Goal: Complete application form: Complete application form

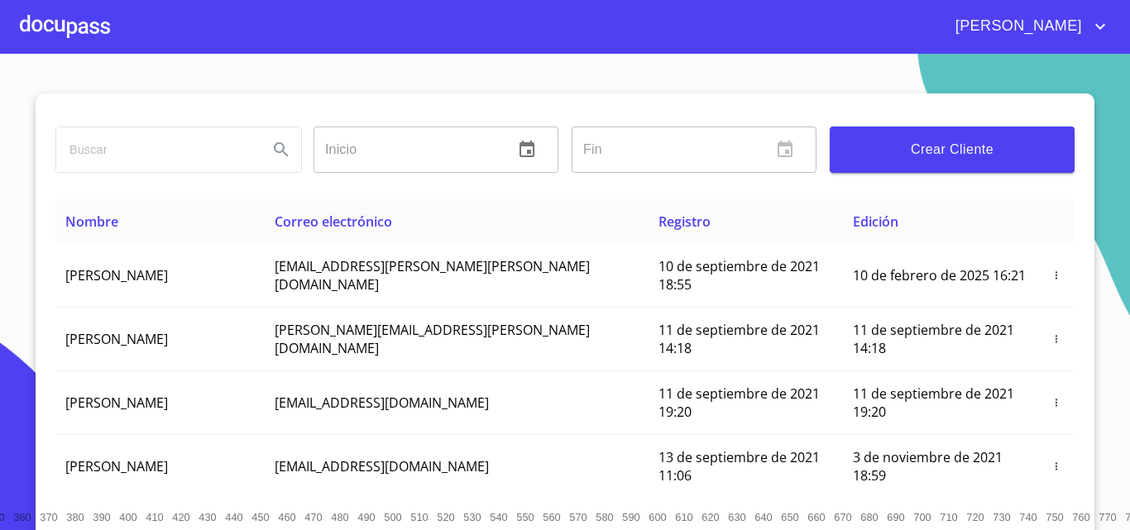
click at [45, 19] on div at bounding box center [65, 26] width 90 height 53
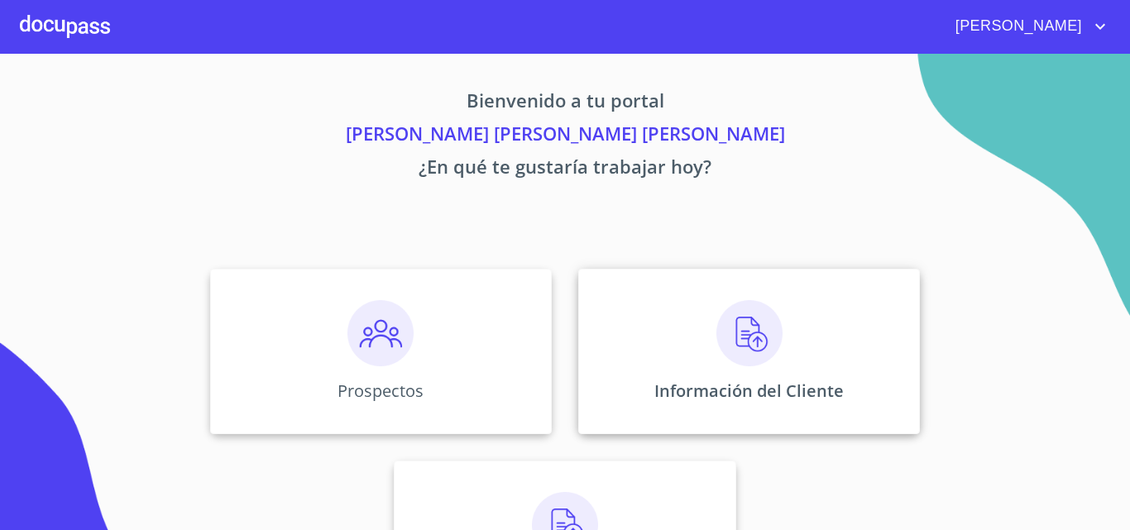
click at [728, 315] on img at bounding box center [750, 333] width 66 height 66
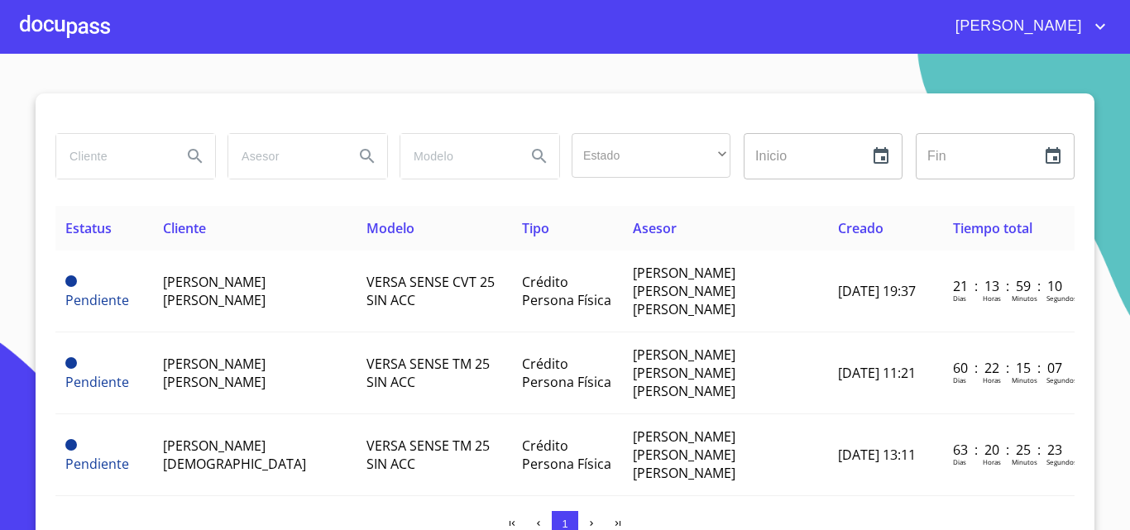
click at [66, 25] on div at bounding box center [65, 26] width 90 height 53
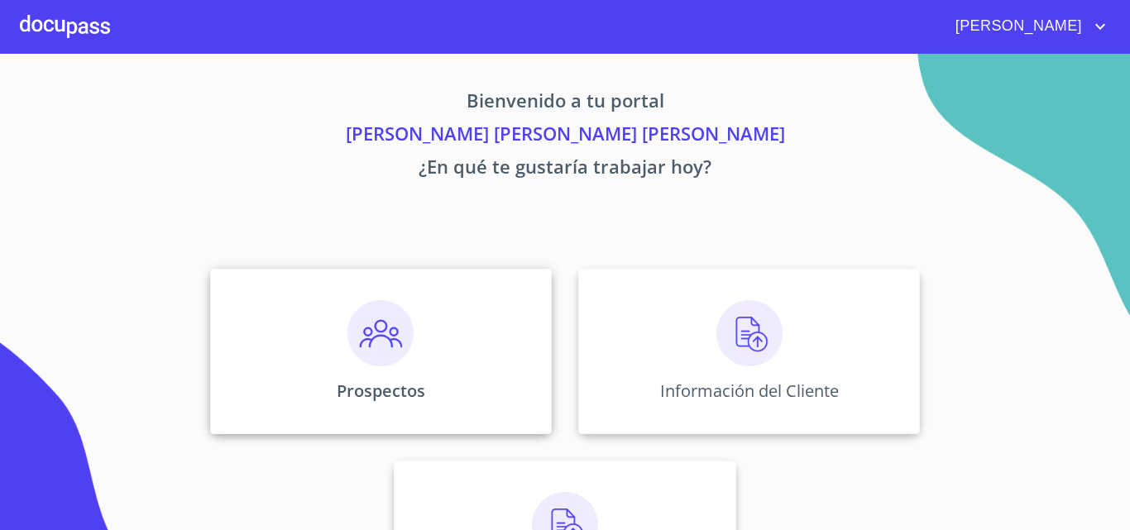
click at [346, 394] on p "Prospectos" at bounding box center [381, 391] width 89 height 22
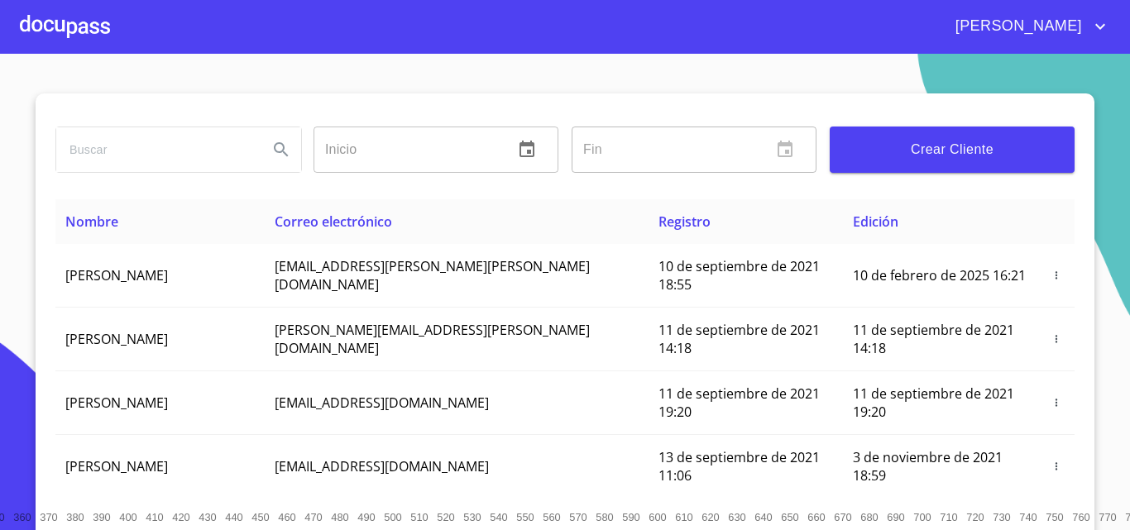
click at [887, 134] on button "Crear Cliente" at bounding box center [952, 150] width 245 height 46
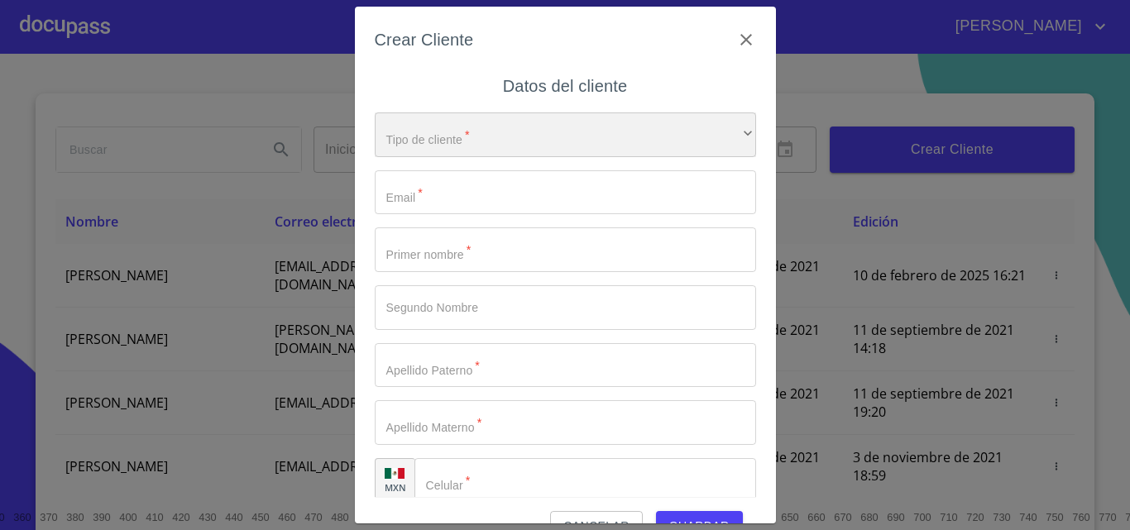
click at [660, 138] on div "​" at bounding box center [565, 135] width 381 height 45
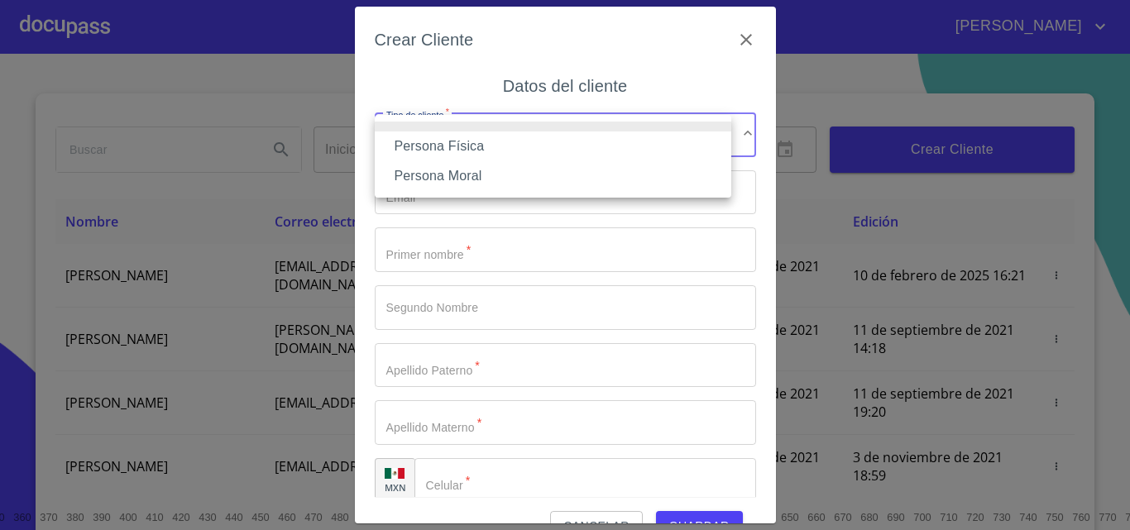
click at [644, 155] on li "Persona Física" at bounding box center [553, 147] width 357 height 30
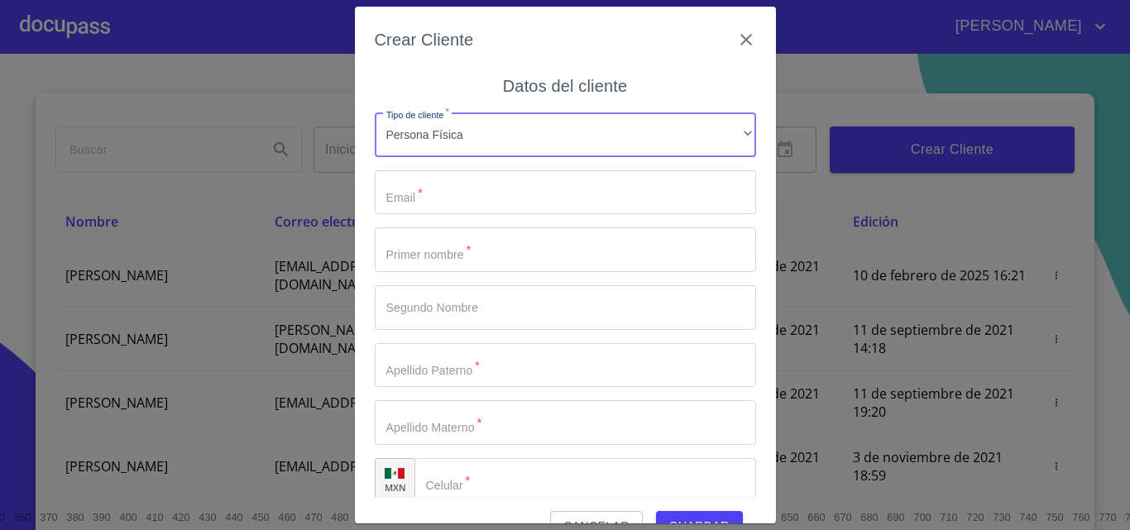
click at [455, 176] on input "Tipo de cliente   *" at bounding box center [565, 192] width 381 height 45
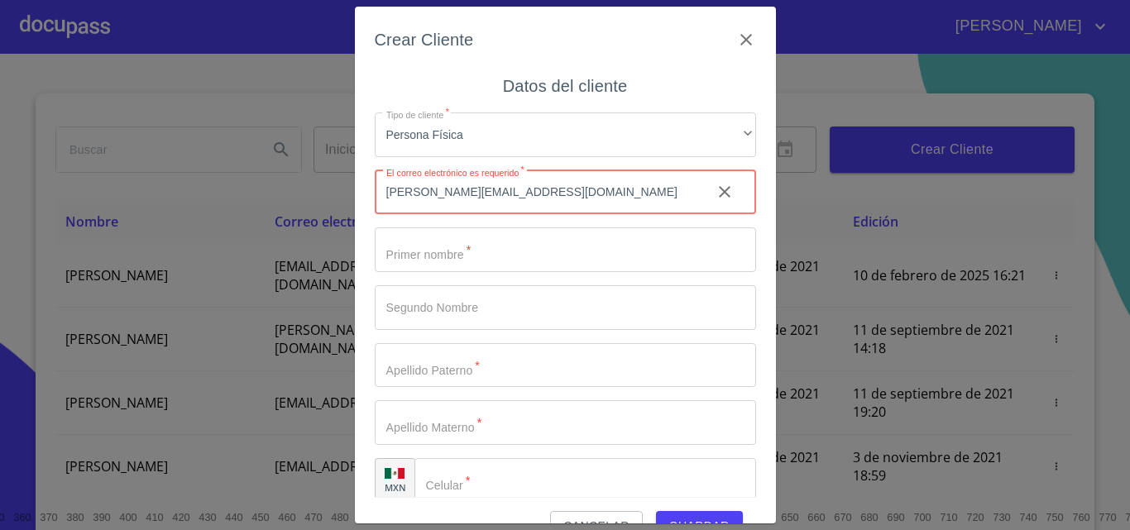
type input "[PERSON_NAME][EMAIL_ADDRESS][DOMAIN_NAME]"
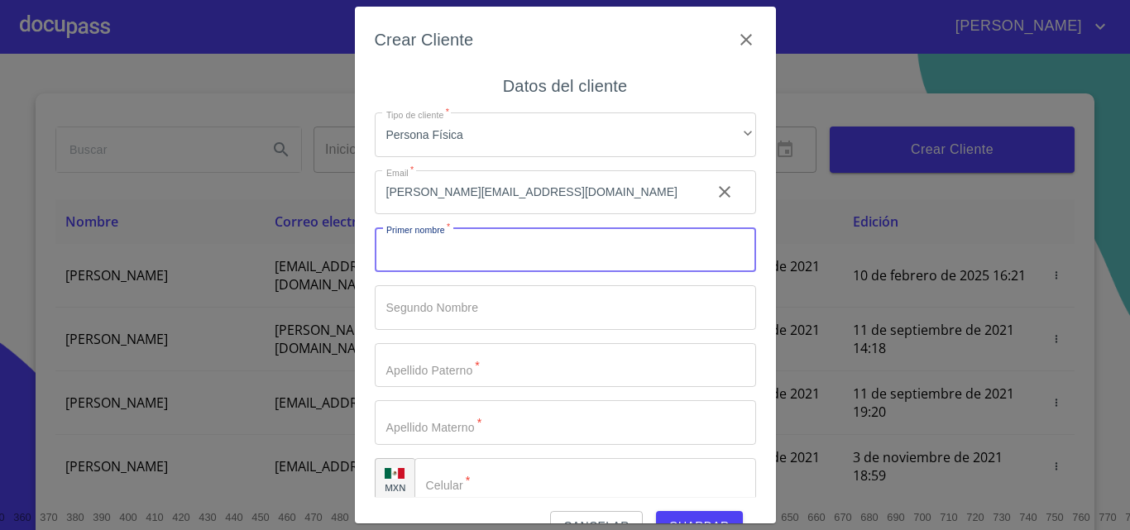
click at [583, 249] on input "Tipo de cliente   *" at bounding box center [565, 250] width 381 height 45
type input "o"
type input "OSWALDO"
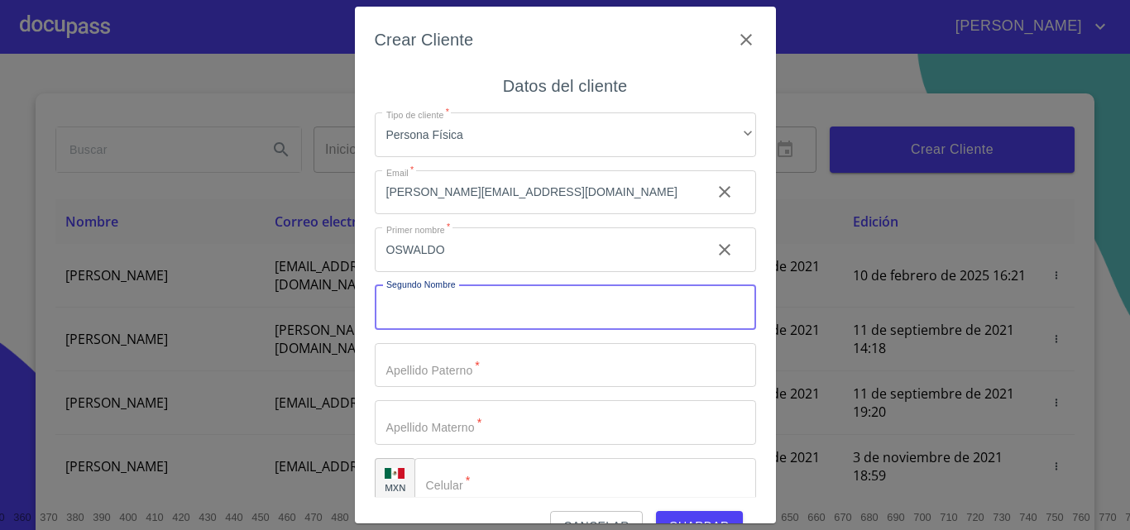
click at [549, 309] on input "Tipo de cliente   *" at bounding box center [565, 307] width 381 height 45
type input "[PERSON_NAME]"
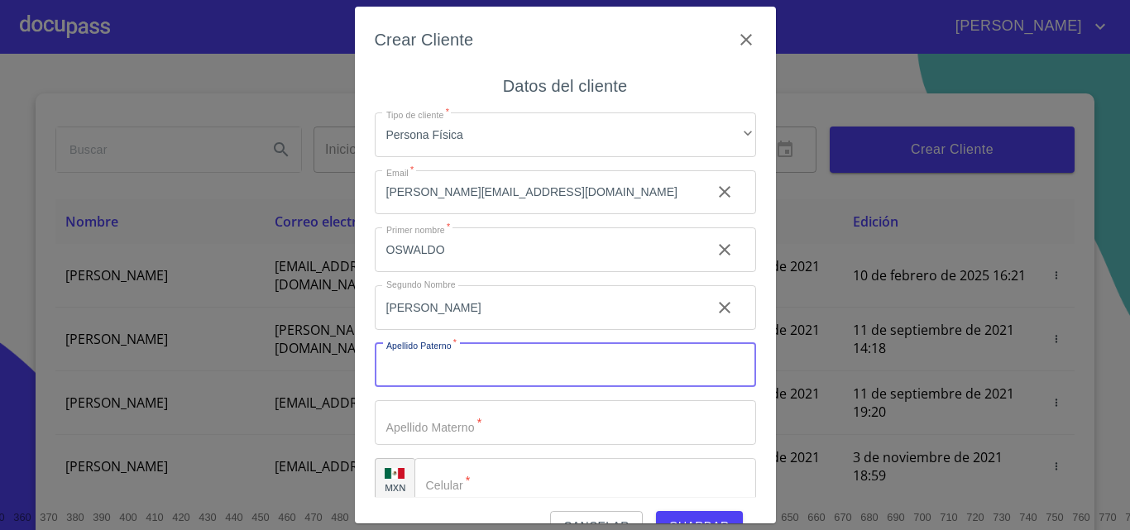
click at [477, 365] on input "Tipo de cliente   *" at bounding box center [565, 365] width 381 height 45
type input "[PERSON_NAME]"
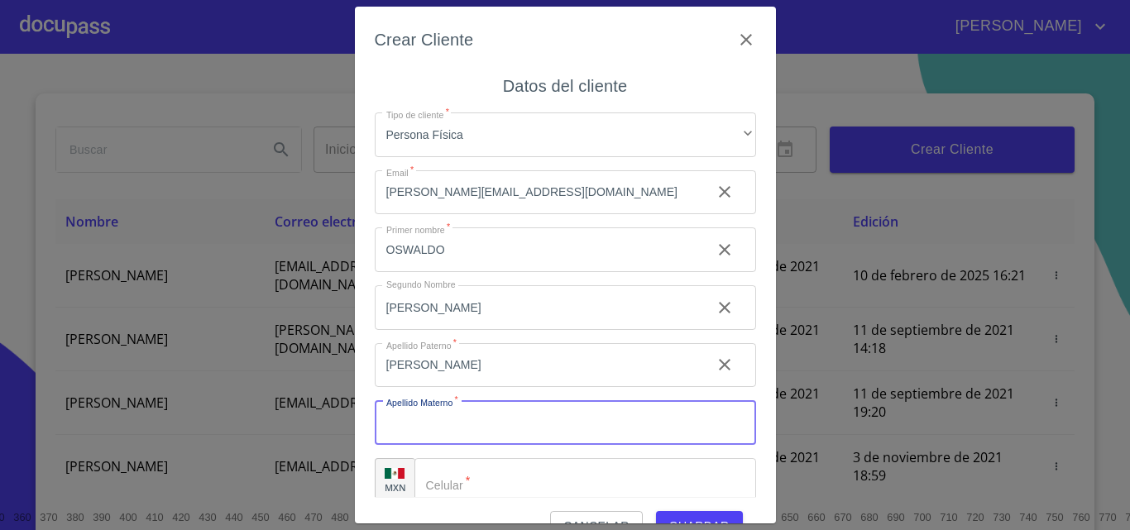
click at [498, 420] on input "Tipo de cliente   *" at bounding box center [565, 422] width 381 height 45
type input "[PERSON_NAME]"
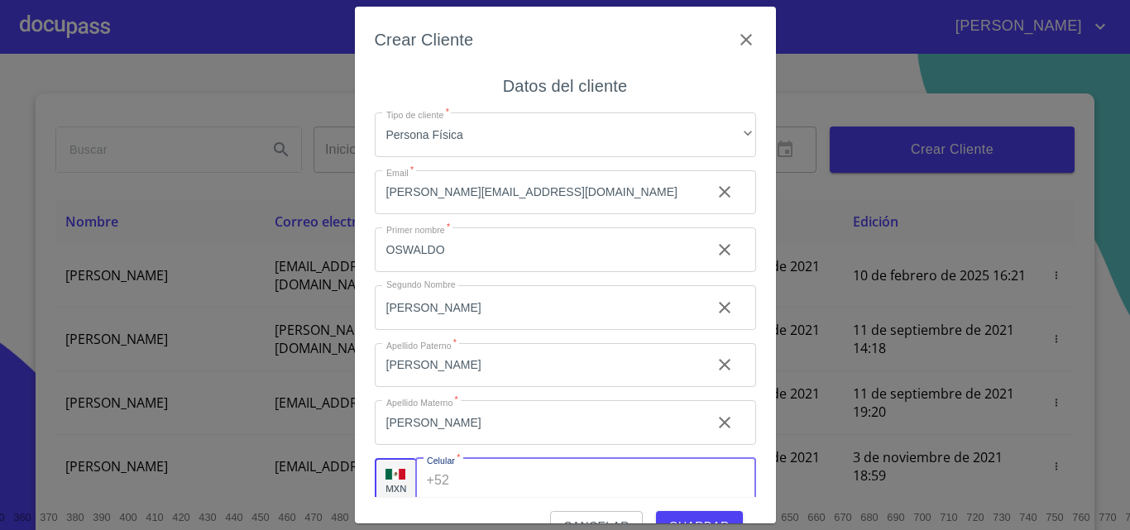
click at [466, 489] on input "Tipo de cliente   *" at bounding box center [606, 480] width 300 height 45
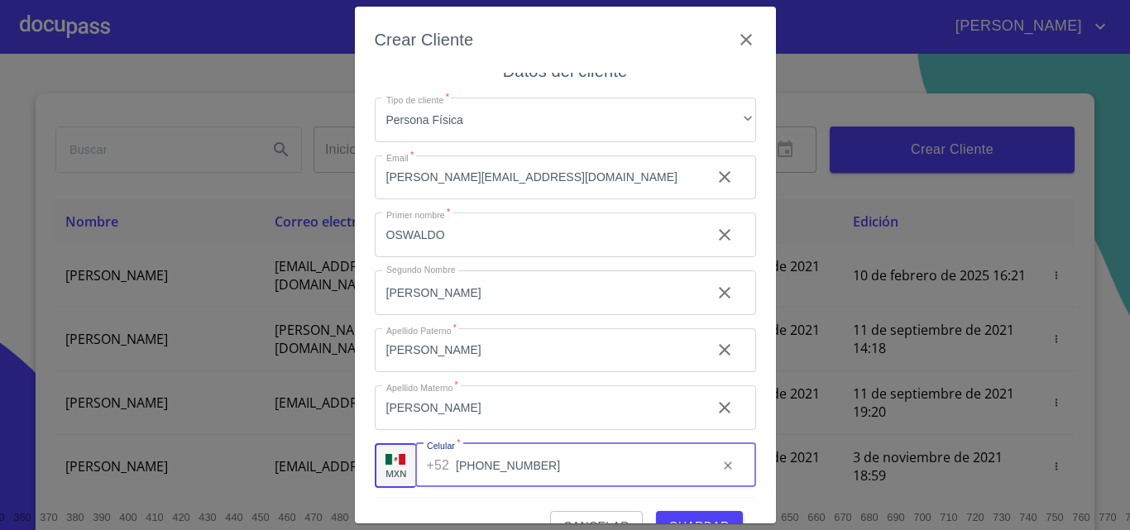
scroll to position [19, 0]
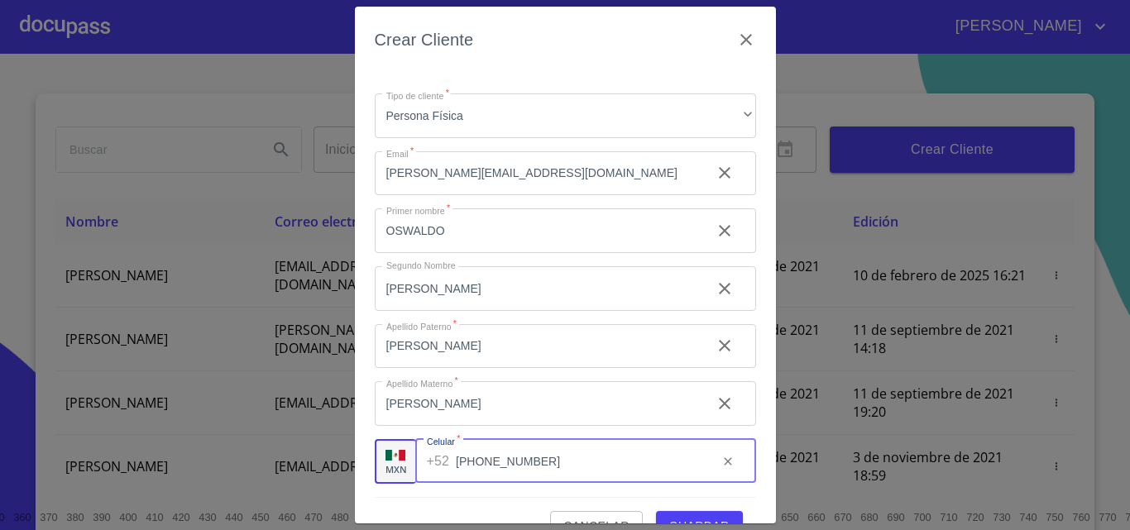
type input "[PHONE_NUMBER]"
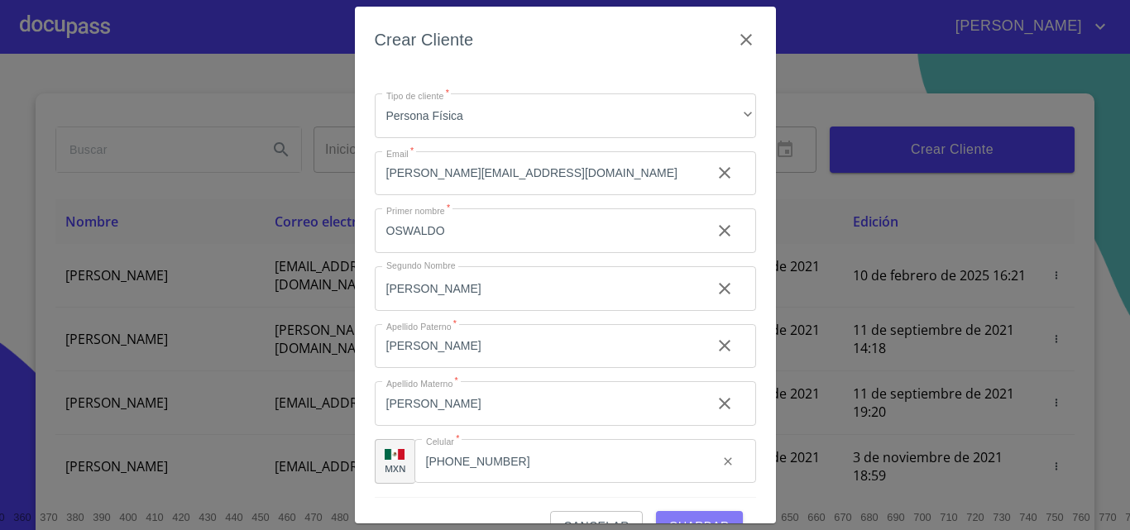
click at [663, 514] on button "Guardar" at bounding box center [699, 526] width 87 height 31
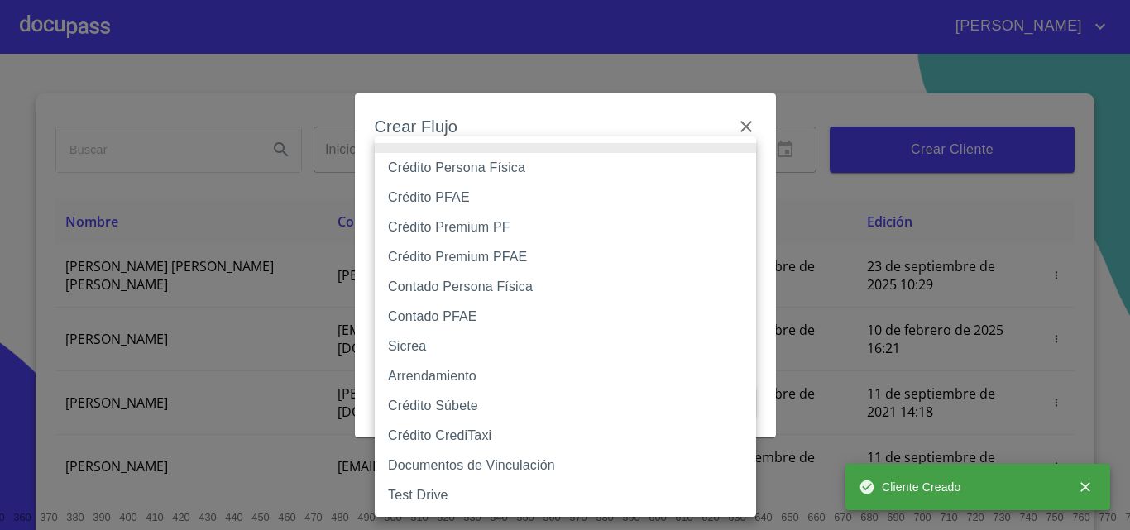
click at [533, 173] on body "[PERSON_NAME] ​ Fin ​ Crear Cliente Nombre Correo electrónico Registro Edición …" at bounding box center [565, 265] width 1130 height 530
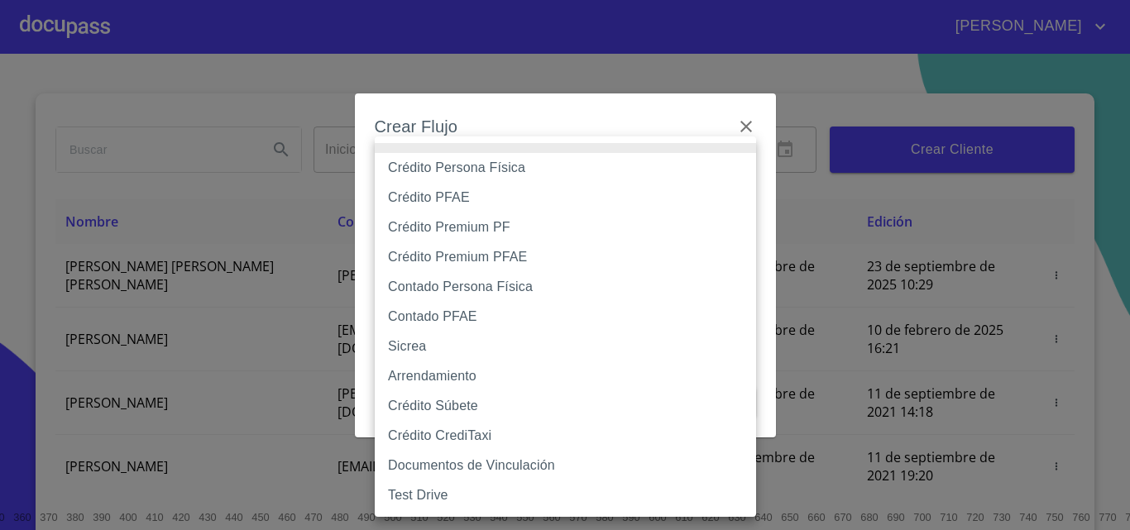
click at [543, 172] on li "Crédito Persona Física" at bounding box center [565, 168] width 381 height 30
type input "6009fb3c7d1714eb8809aa97"
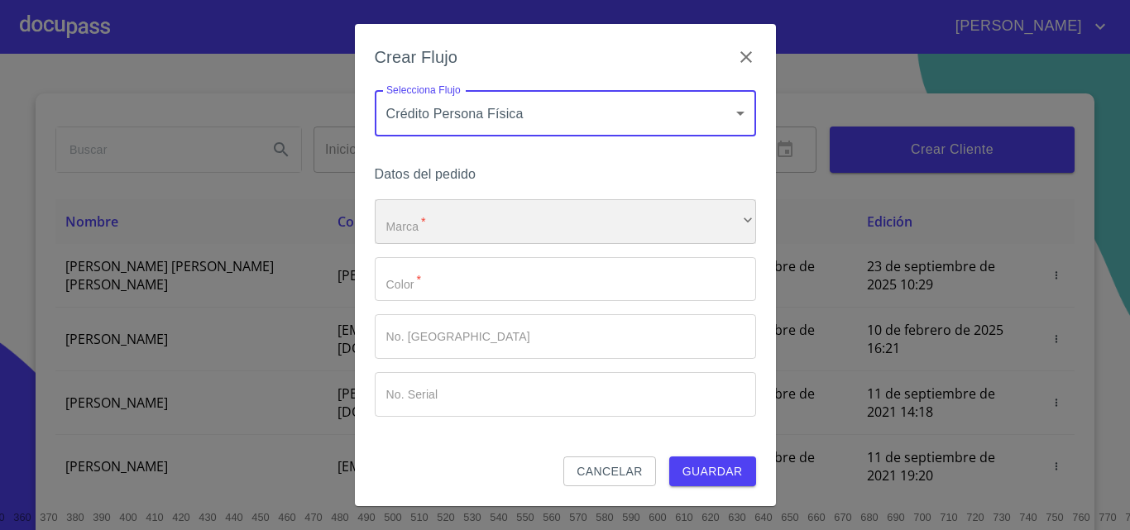
click at [563, 231] on div "​" at bounding box center [565, 221] width 381 height 45
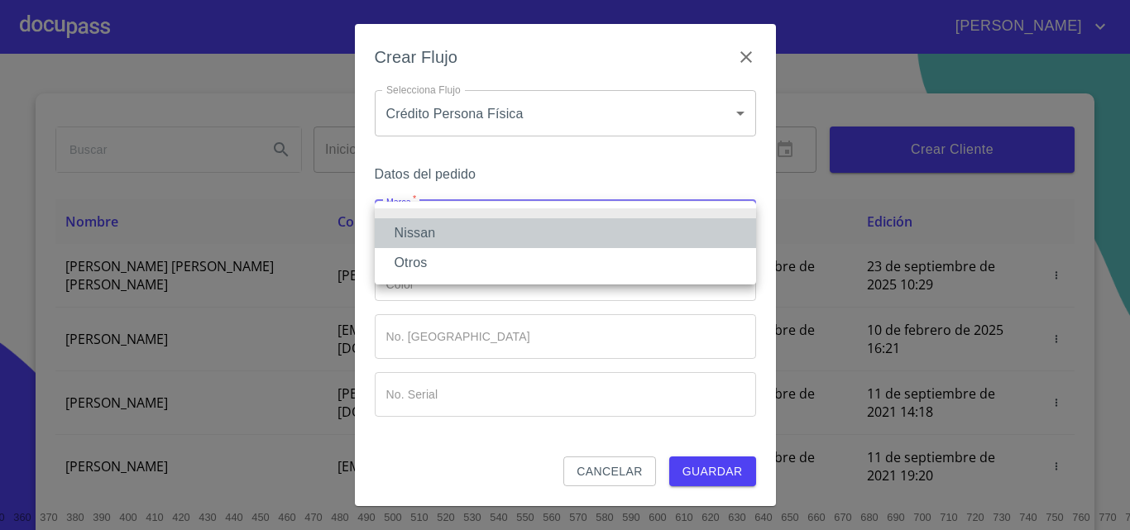
click at [538, 235] on li "Nissan" at bounding box center [565, 233] width 381 height 30
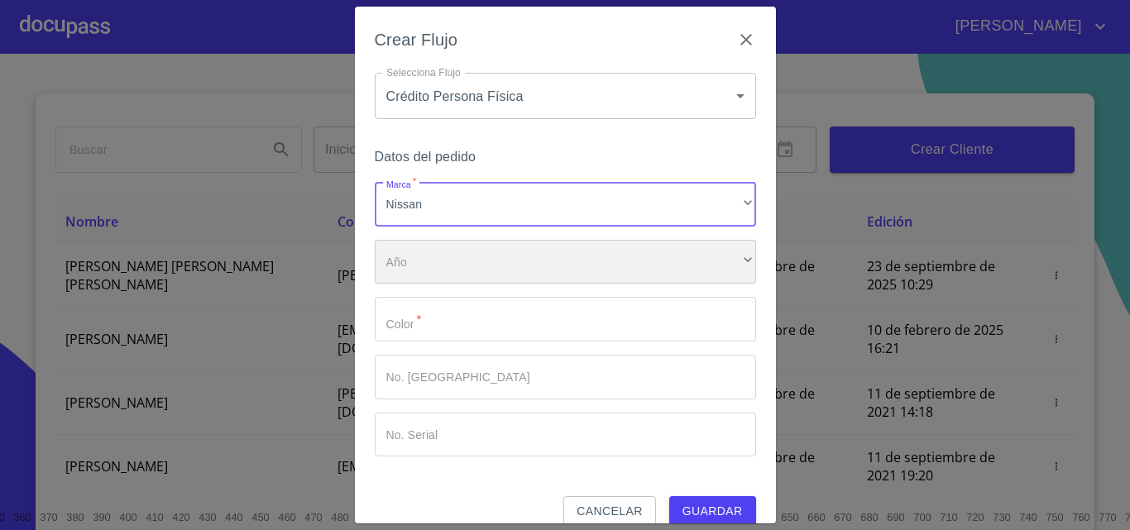
click at [530, 266] on div "​" at bounding box center [565, 262] width 381 height 45
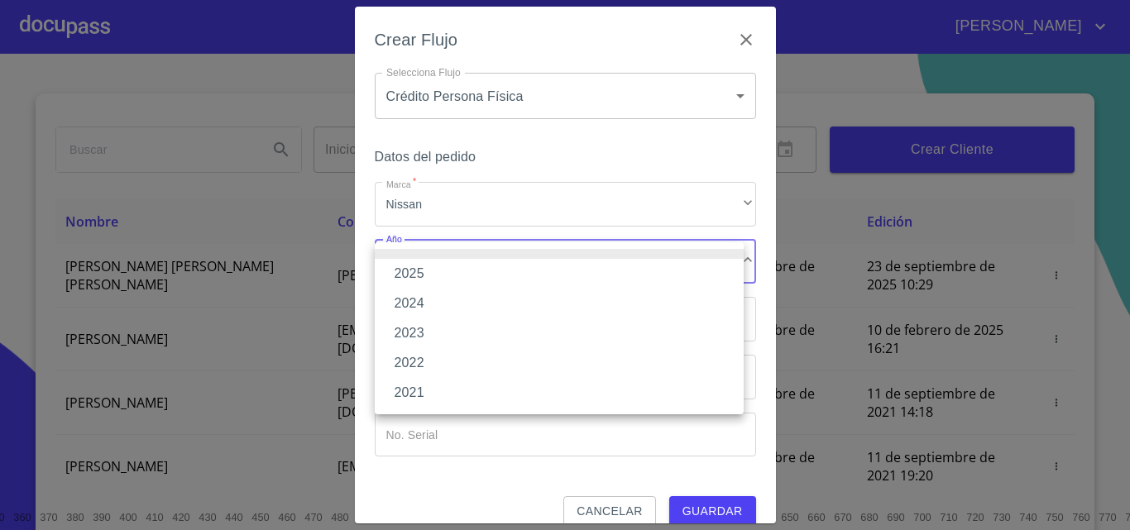
click at [472, 281] on li "2025" at bounding box center [559, 274] width 369 height 30
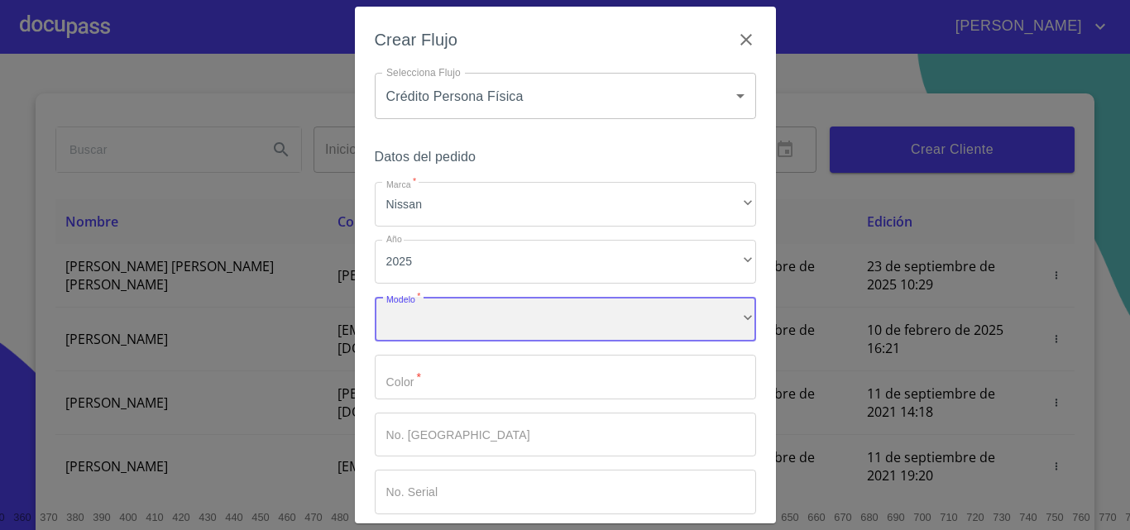
click at [464, 328] on div "​" at bounding box center [565, 319] width 381 height 45
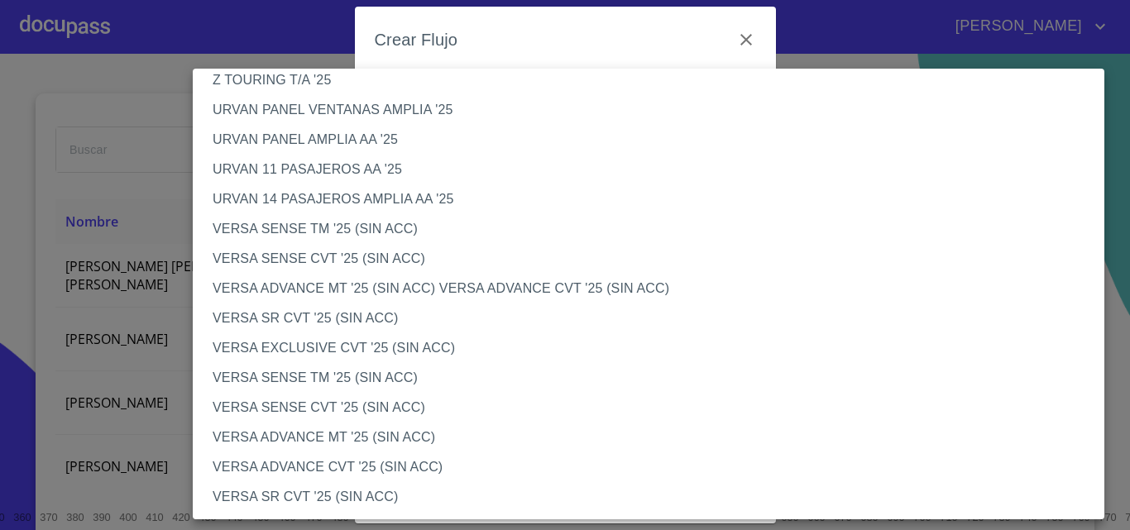
scroll to position [579, 0]
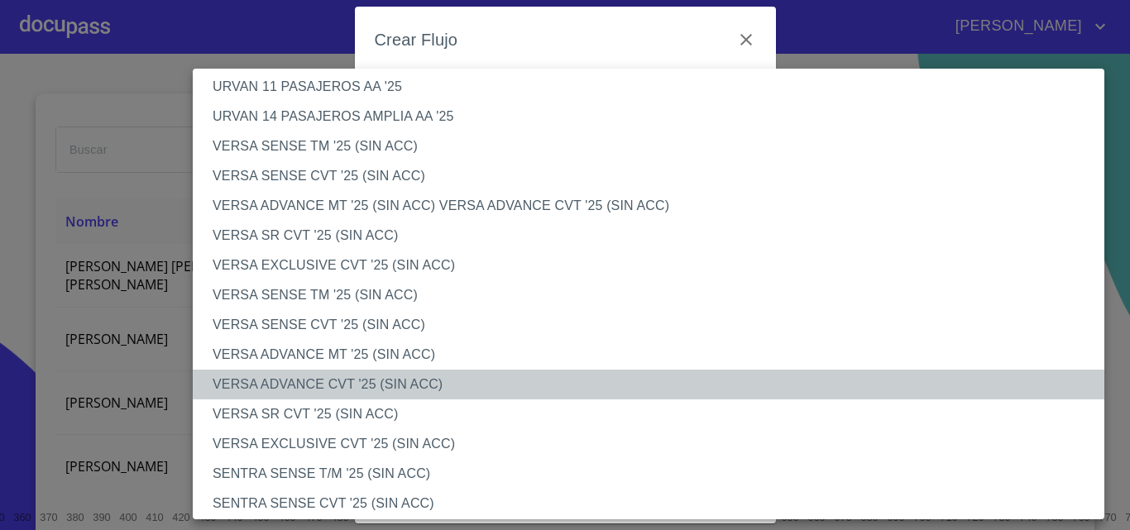
click at [351, 384] on li "VERSA ADVANCE CVT '25 (SIN ACC)" at bounding box center [655, 385] width 924 height 30
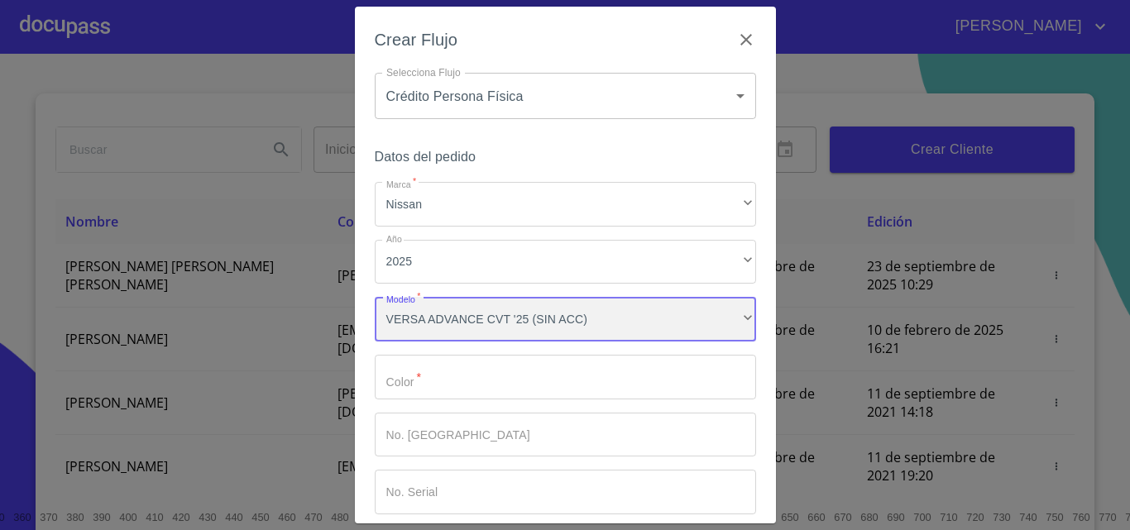
click at [554, 316] on div "VERSA ADVANCE CVT '25 (SIN ACC)" at bounding box center [565, 319] width 381 height 45
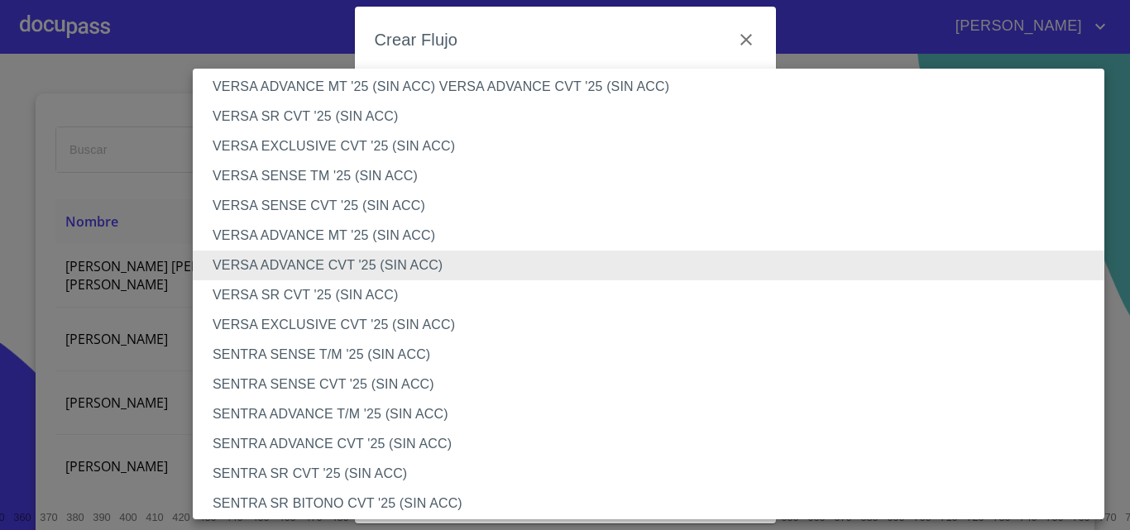
scroll to position [698, 0]
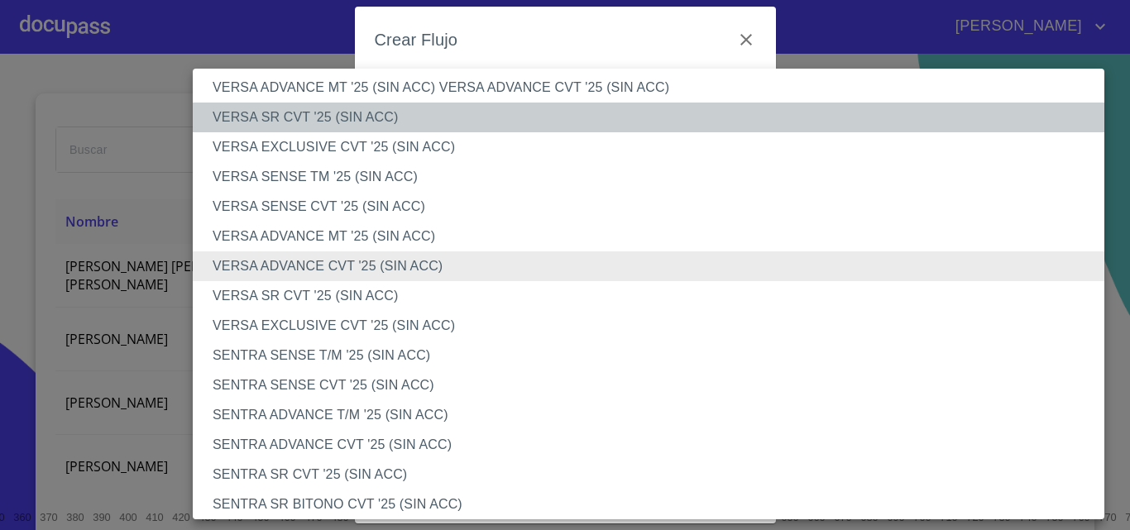
click at [353, 118] on li "VERSA SR CVT '25 (SIN ACC)" at bounding box center [655, 118] width 924 height 30
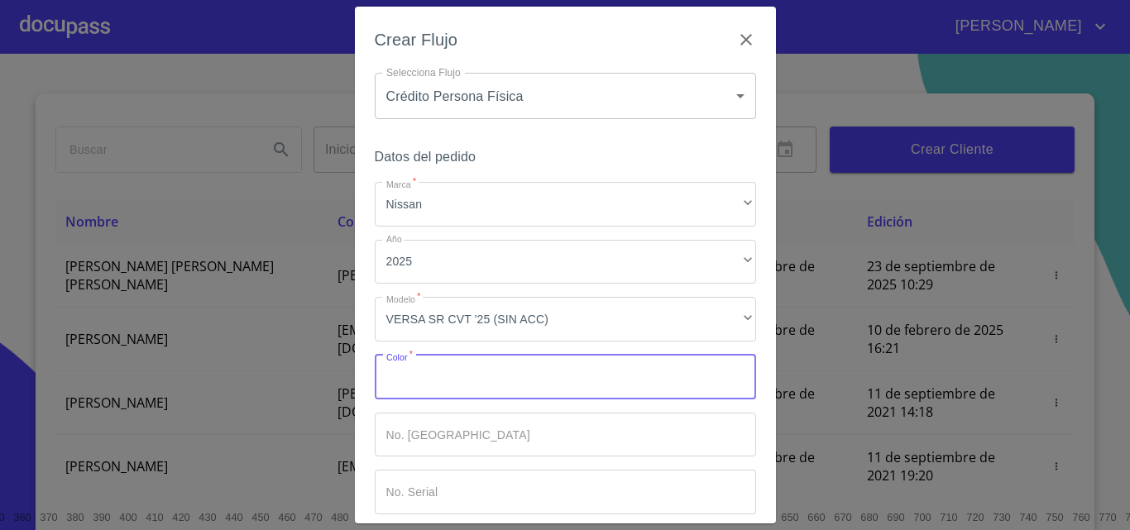
click at [510, 373] on input "Marca   *" at bounding box center [565, 377] width 381 height 45
type input "BLANCO"
click at [580, 427] on input "Marca   *" at bounding box center [565, 435] width 381 height 45
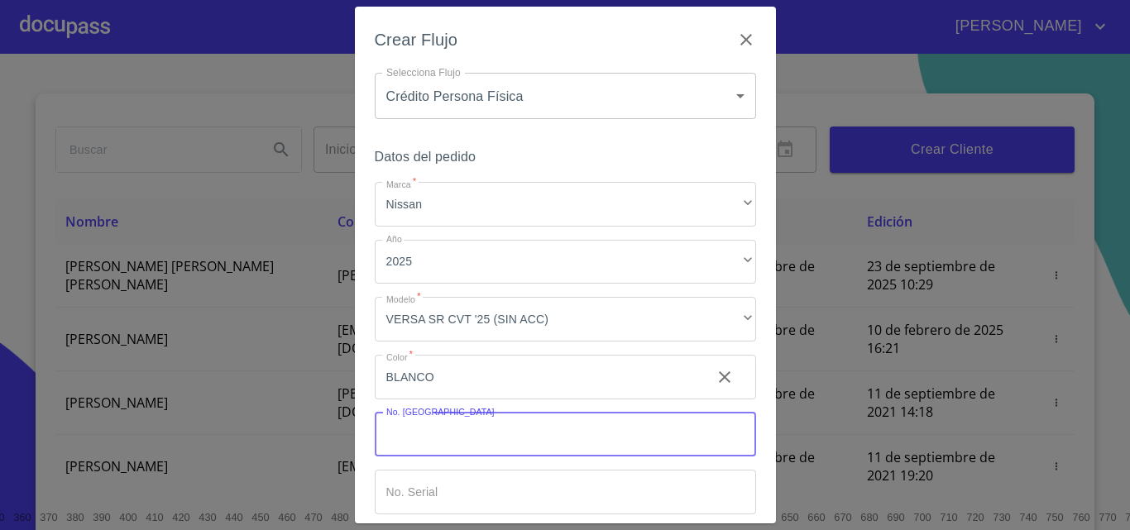
scroll to position [80, 0]
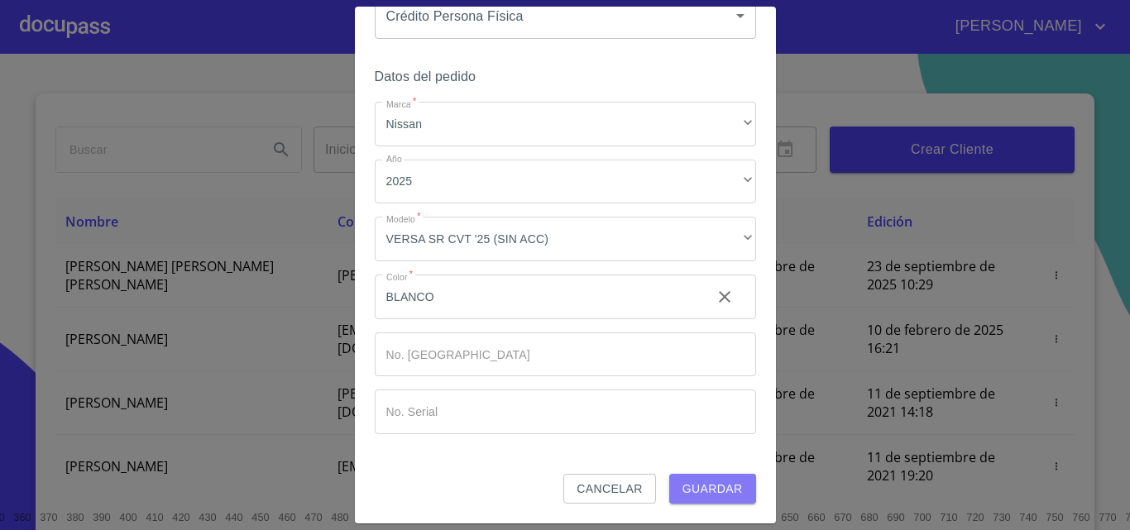
click at [719, 488] on span "Guardar" at bounding box center [713, 489] width 60 height 21
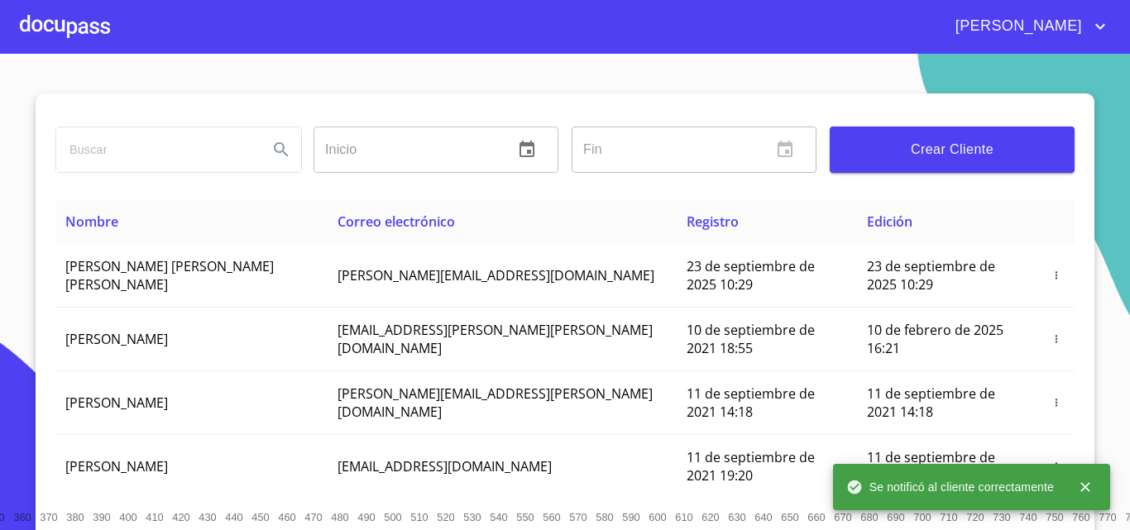
click at [36, 27] on div at bounding box center [65, 26] width 90 height 53
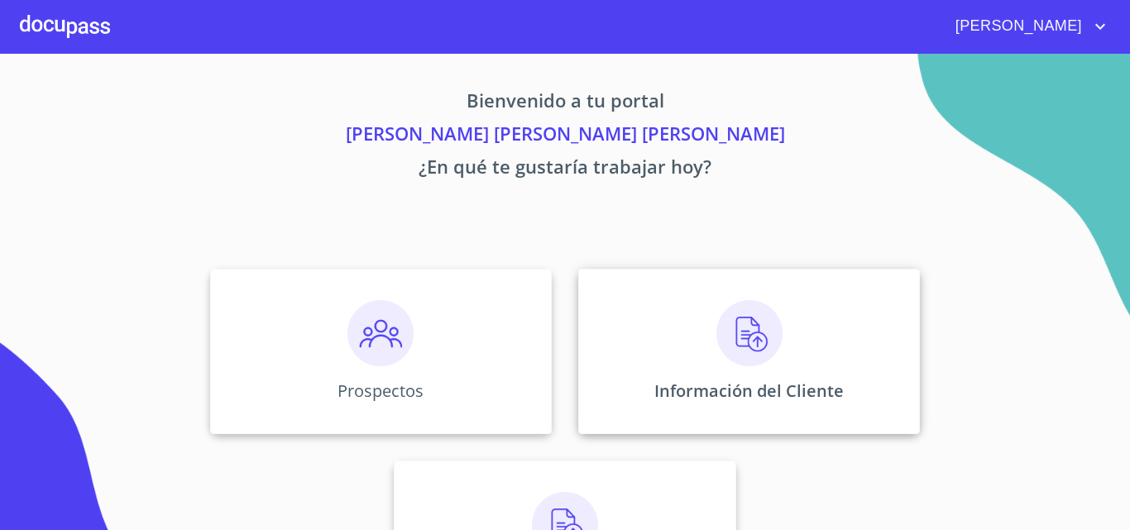
click at [704, 354] on div "Información del Cliente" at bounding box center [749, 351] width 342 height 165
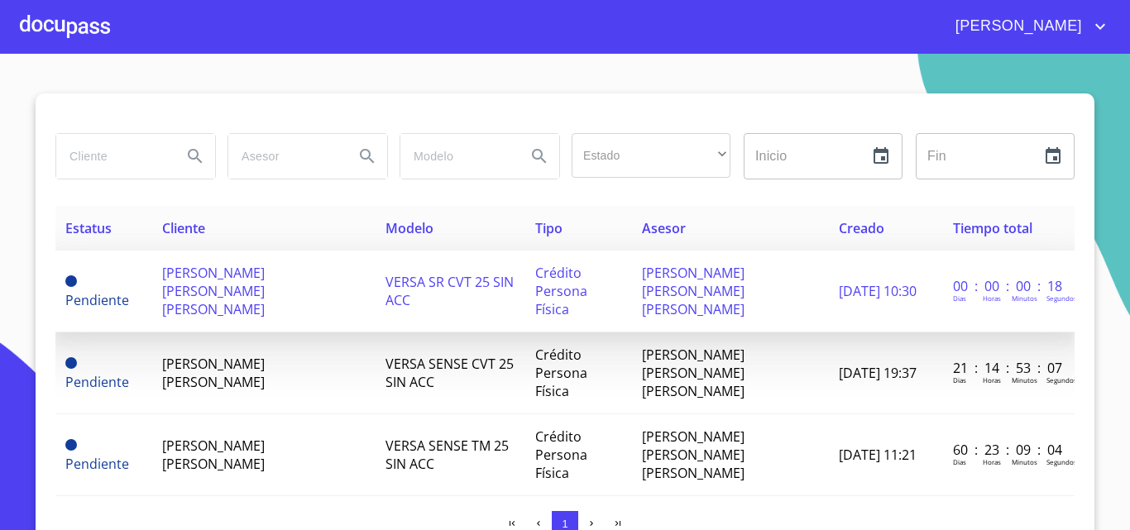
click at [165, 290] on span "[PERSON_NAME] [PERSON_NAME] [PERSON_NAME]" at bounding box center [213, 291] width 103 height 55
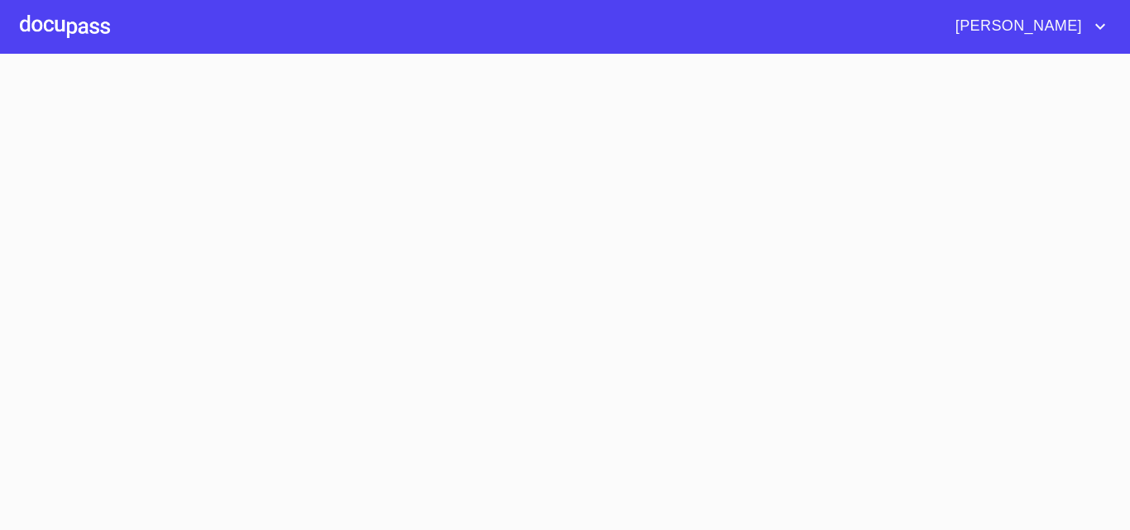
click at [165, 290] on section at bounding box center [565, 292] width 1130 height 477
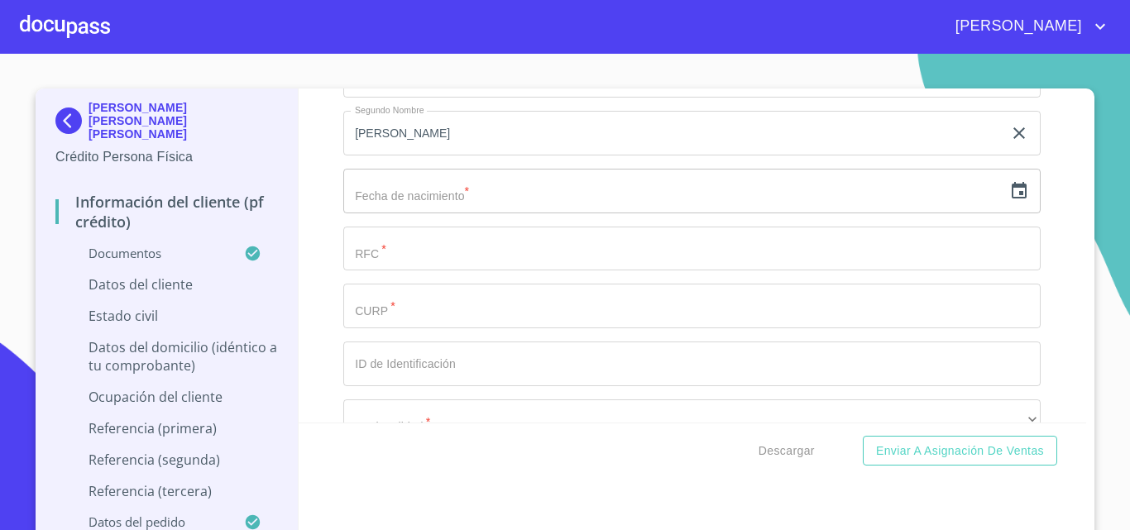
scroll to position [5428, 0]
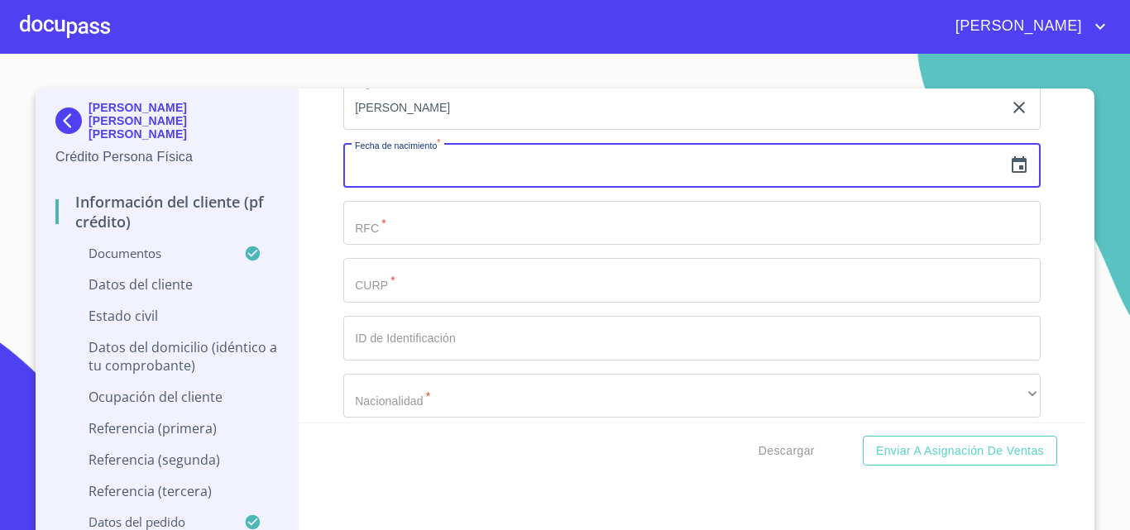
click at [608, 188] on input "text" at bounding box center [672, 165] width 659 height 45
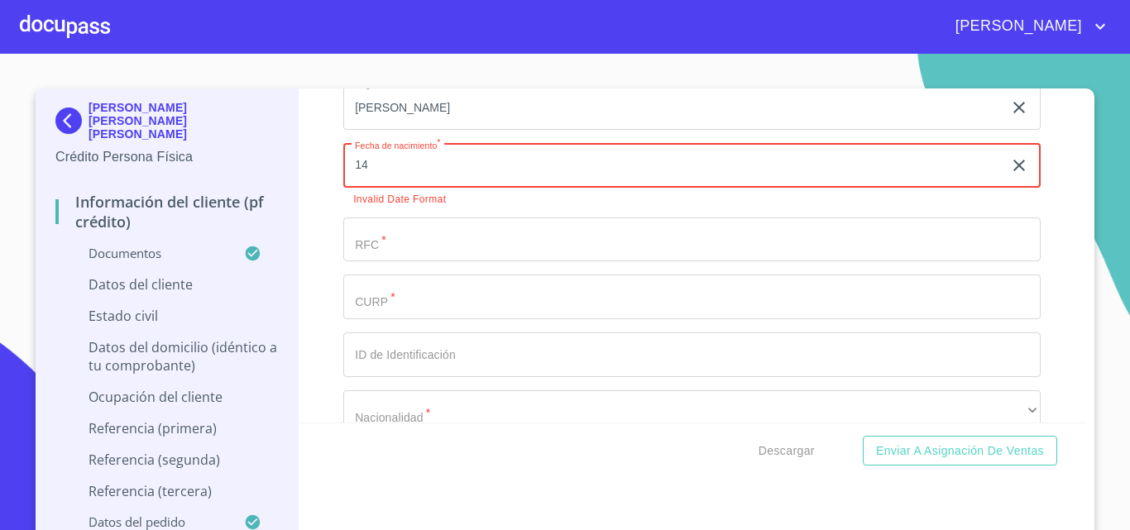
type input "14"
click at [1014, 171] on icon "button" at bounding box center [1020, 166] width 12 height 12
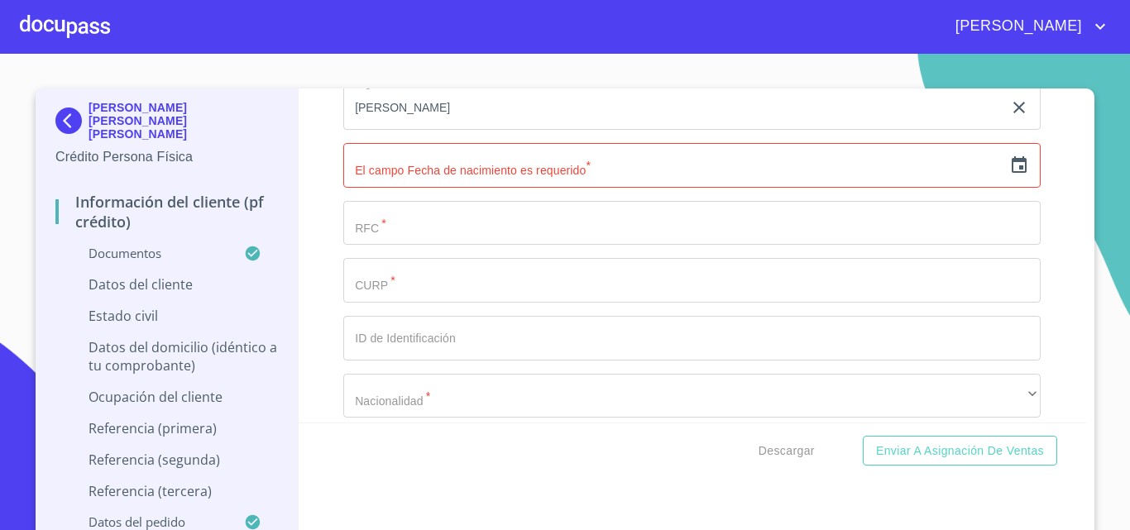
click at [1012, 173] on icon "button" at bounding box center [1019, 164] width 15 height 17
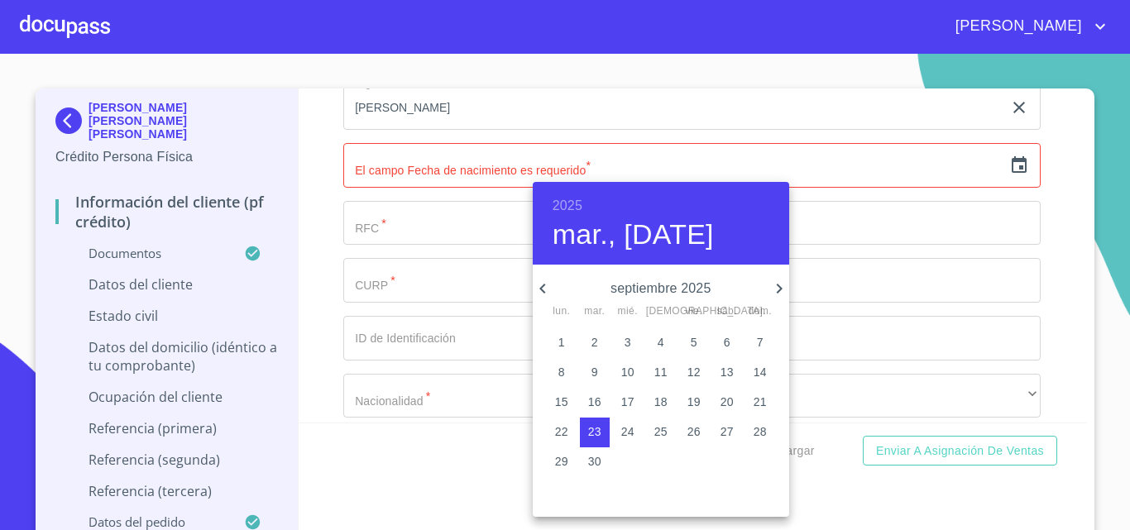
click at [574, 210] on h6 "2025" at bounding box center [568, 205] width 30 height 23
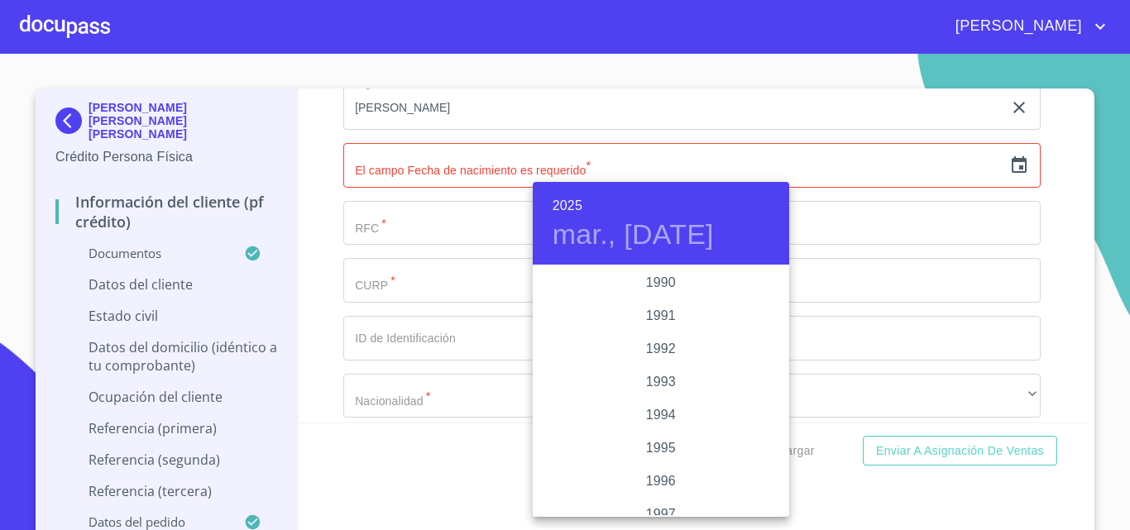
scroll to position [2265, 0]
click at [650, 467] on div "1999" at bounding box center [661, 468] width 257 height 33
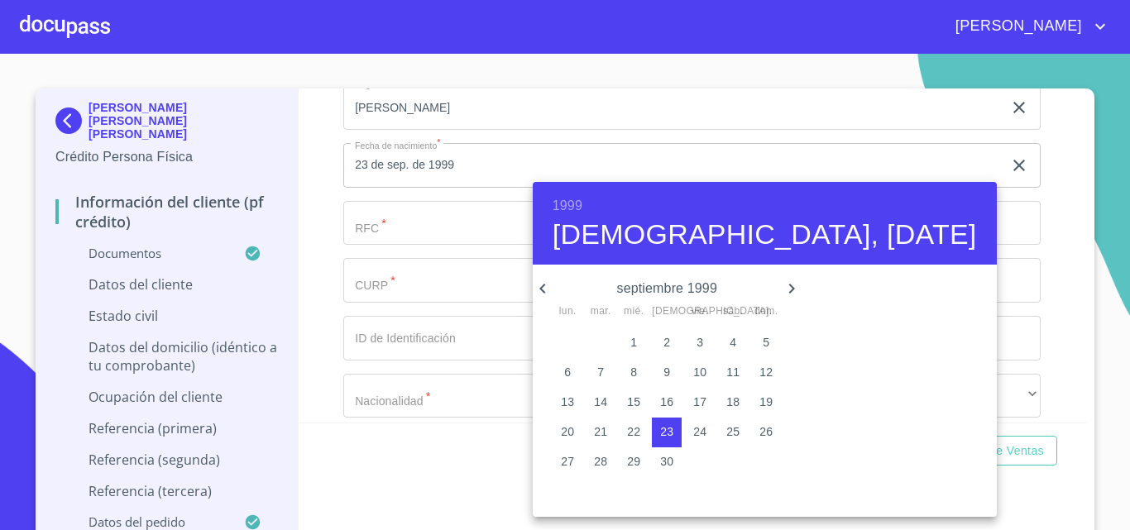
click at [594, 400] on p "14" at bounding box center [600, 402] width 13 height 17
type input "14 de sep. de 1999"
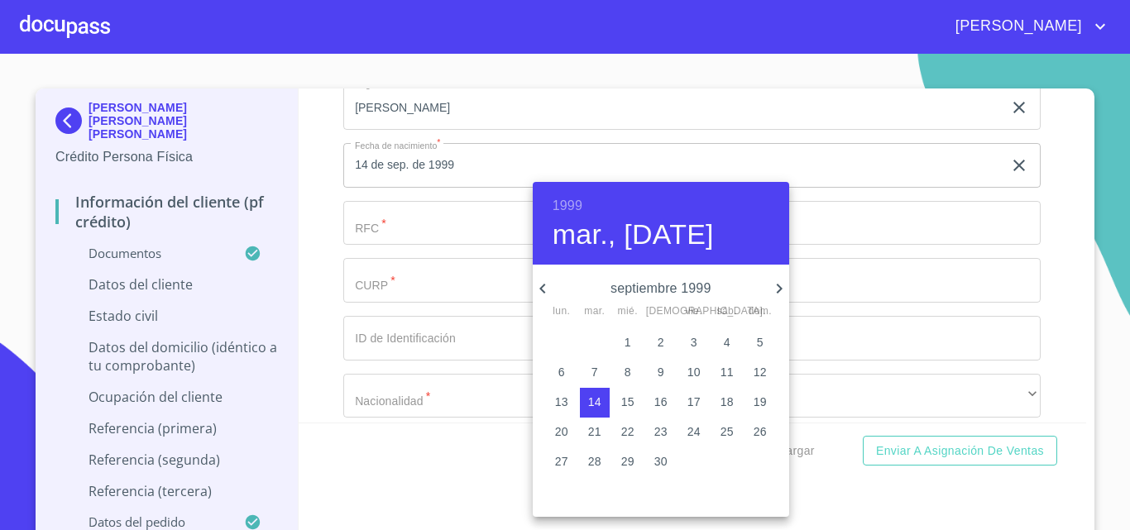
click at [846, 285] on div at bounding box center [565, 265] width 1130 height 530
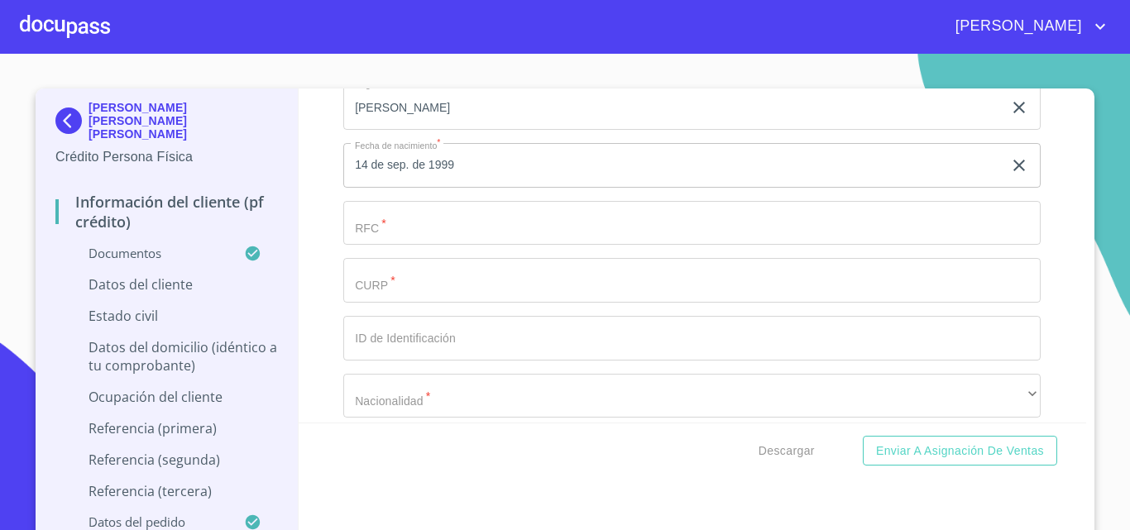
click at [646, 225] on input "Documento de identificación.   *" at bounding box center [692, 223] width 698 height 45
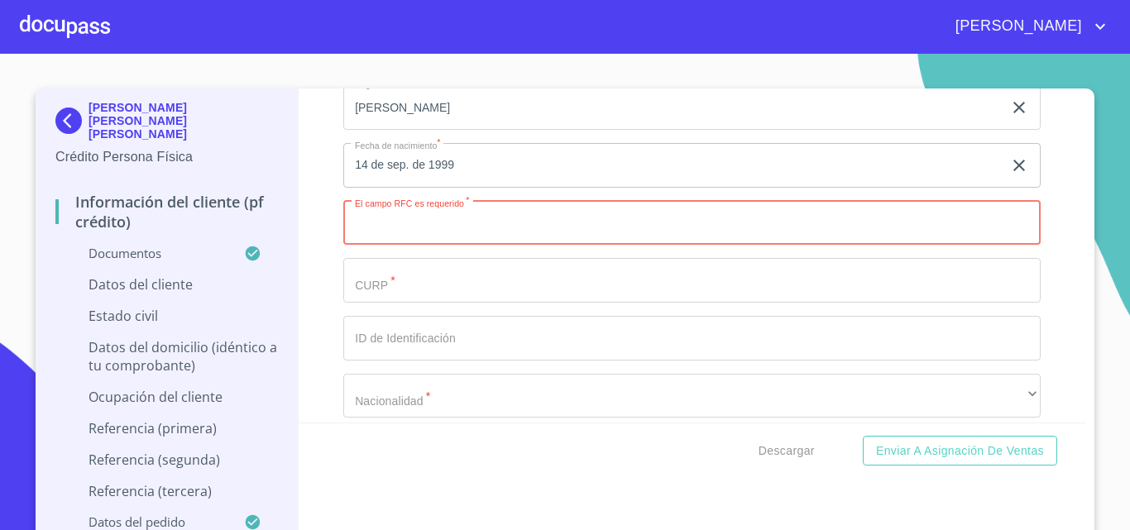
paste input "GOLO99091473A"
type input "GOLO99091473A"
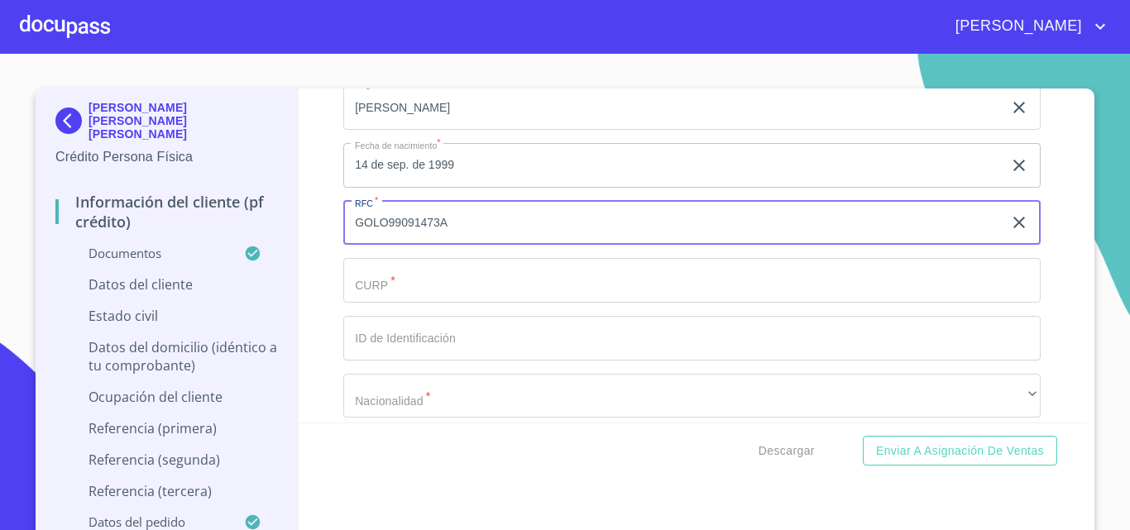
click at [506, 303] on input "Documento de identificación.   *" at bounding box center [692, 280] width 698 height 45
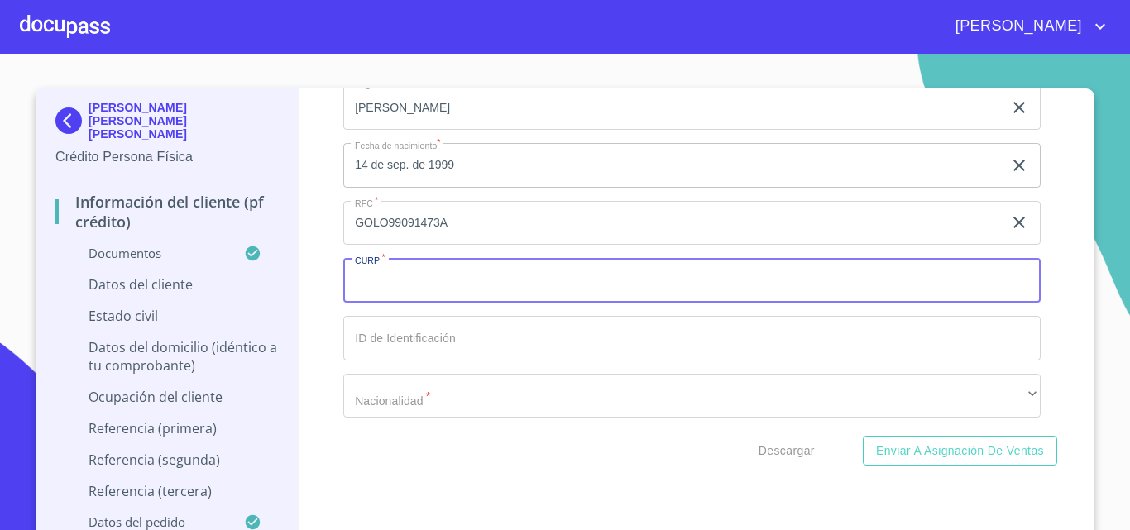
paste input "GOLO990914HJCNLS01"
type input "GOLO990914HJCNLS01"
click at [496, 361] on input "Documento de identificación.   *" at bounding box center [692, 338] width 698 height 45
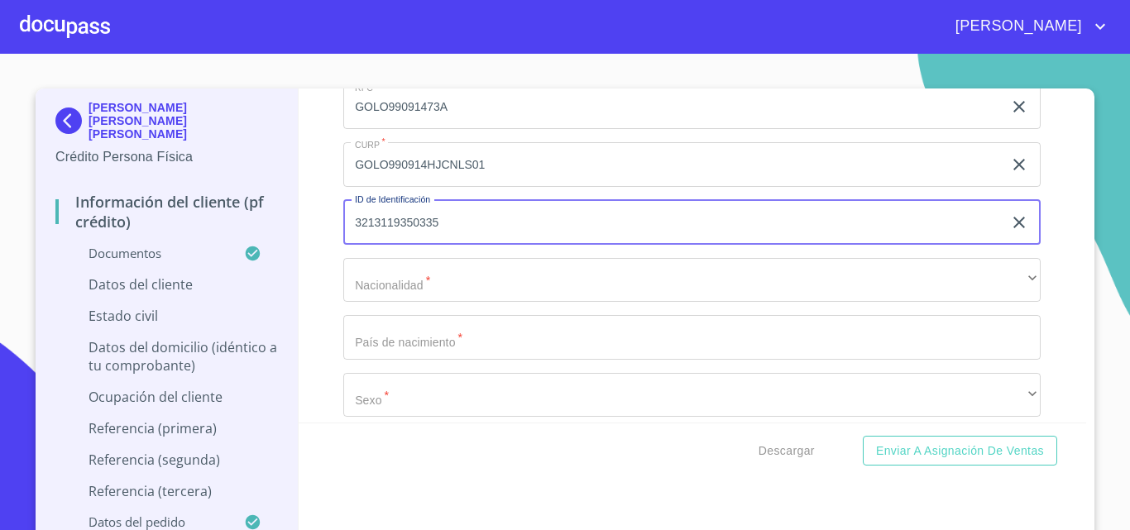
scroll to position [5676, 0]
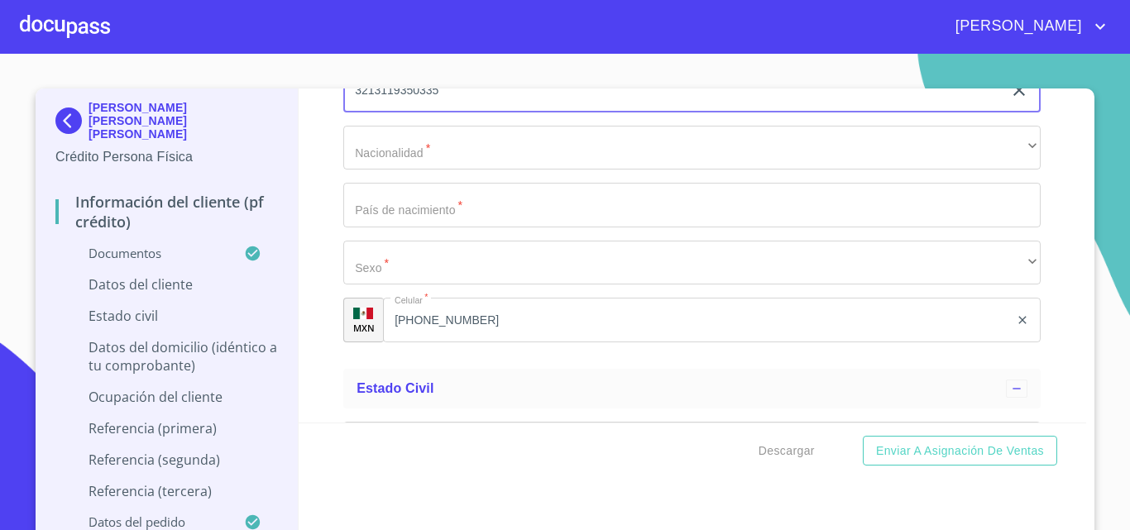
type input "3213119350335"
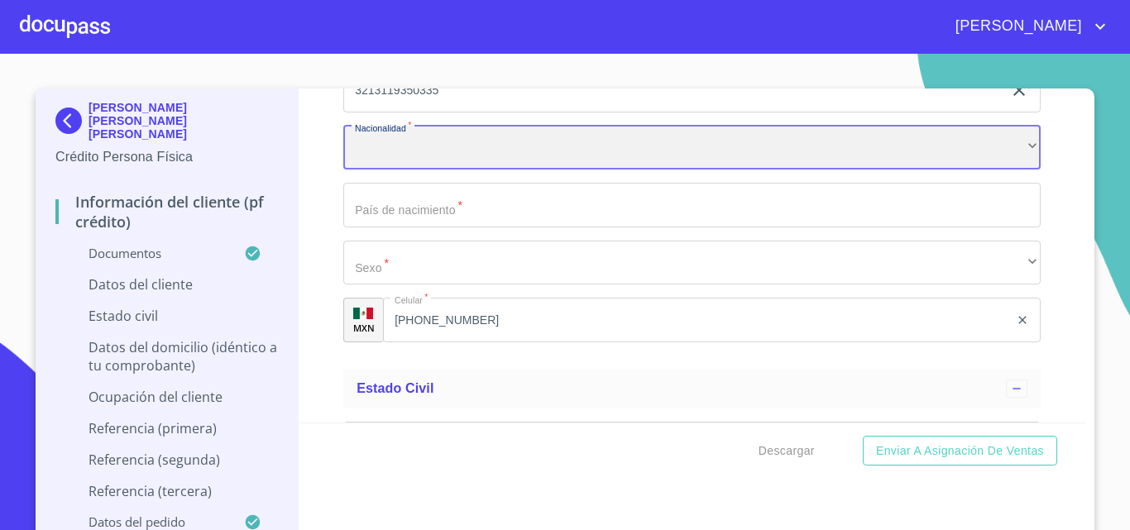
click at [422, 164] on div "​" at bounding box center [692, 148] width 698 height 45
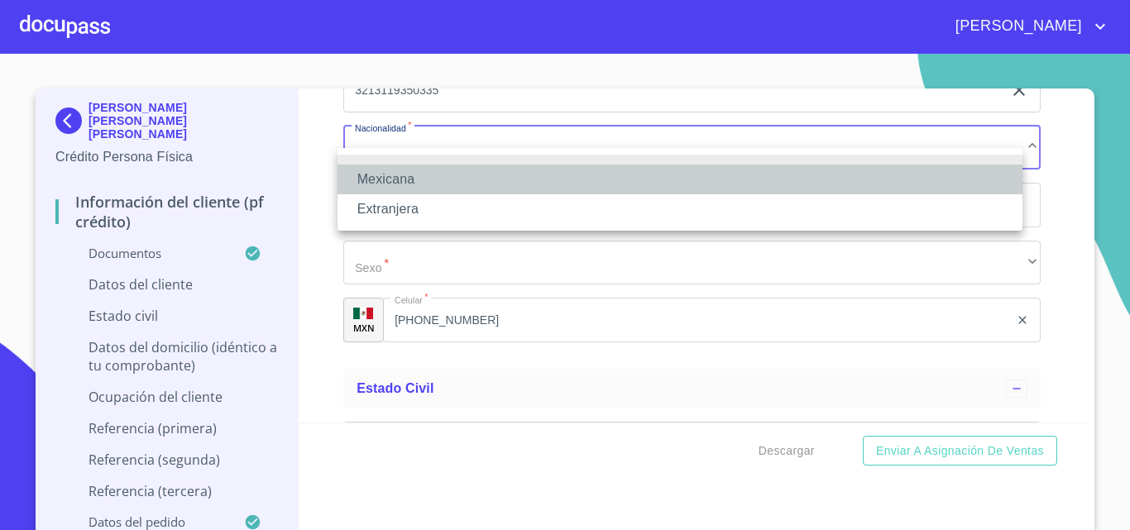
click at [392, 180] on li "Mexicana" at bounding box center [680, 180] width 685 height 30
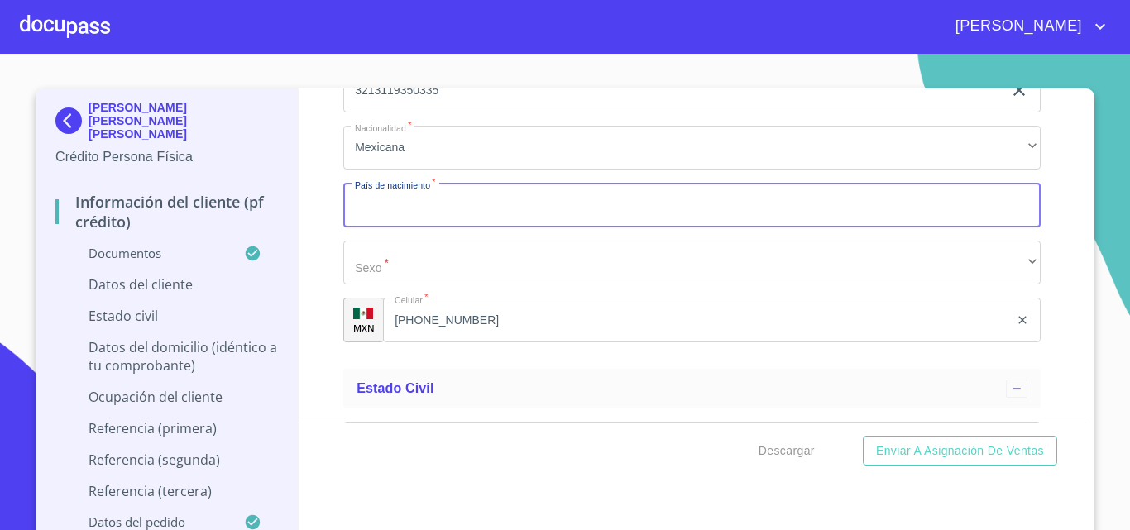
click at [381, 228] on input "Documento de identificación.   *" at bounding box center [692, 205] width 698 height 45
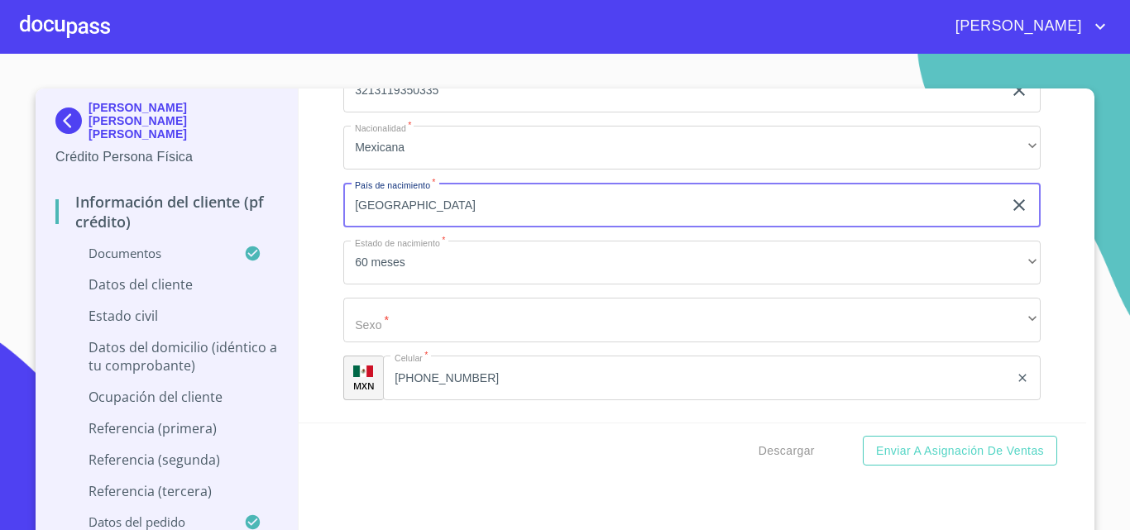
type input "[GEOGRAPHIC_DATA]"
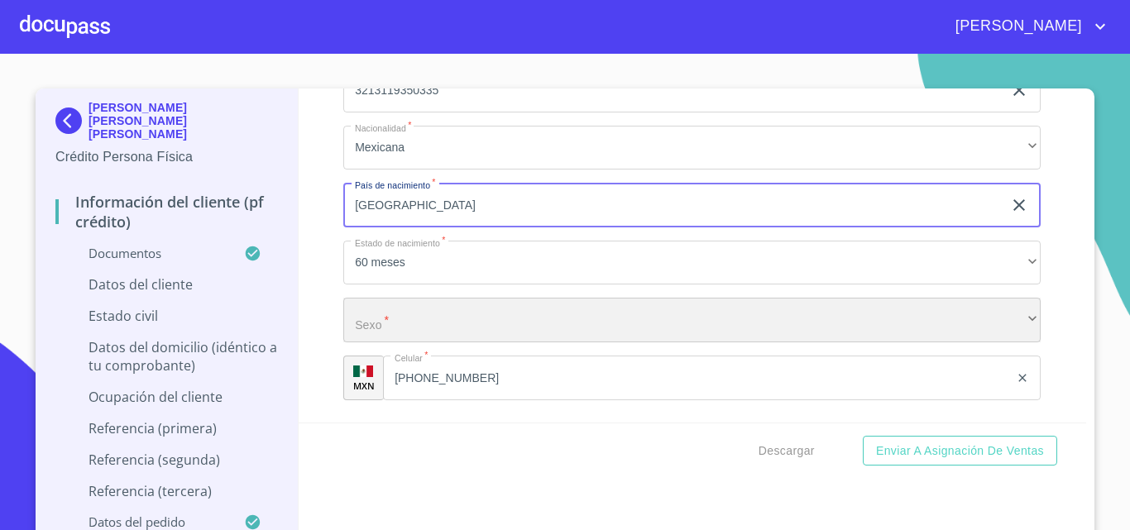
click at [407, 337] on div "​" at bounding box center [692, 320] width 698 height 45
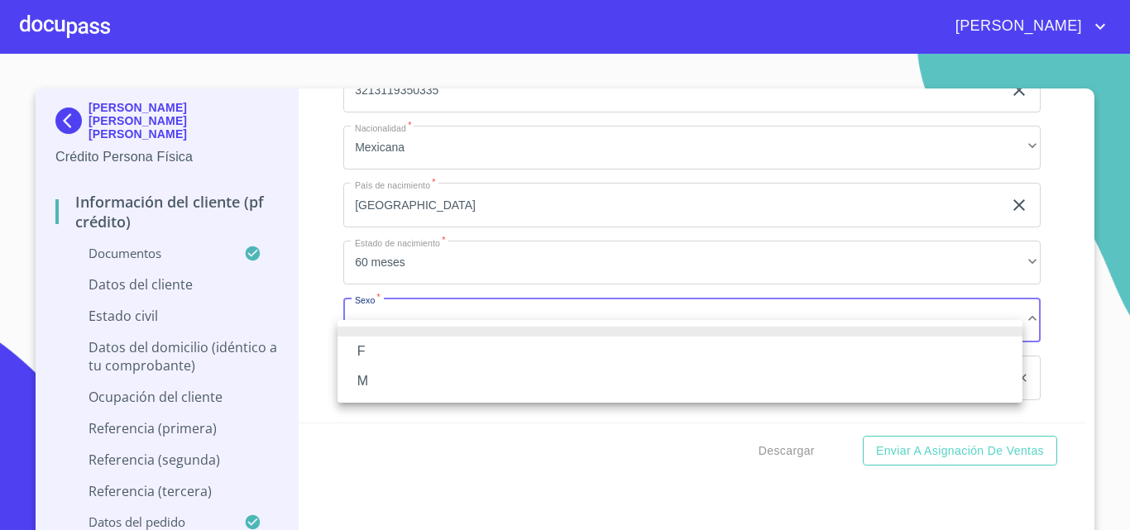
click at [404, 382] on li "M" at bounding box center [680, 382] width 685 height 30
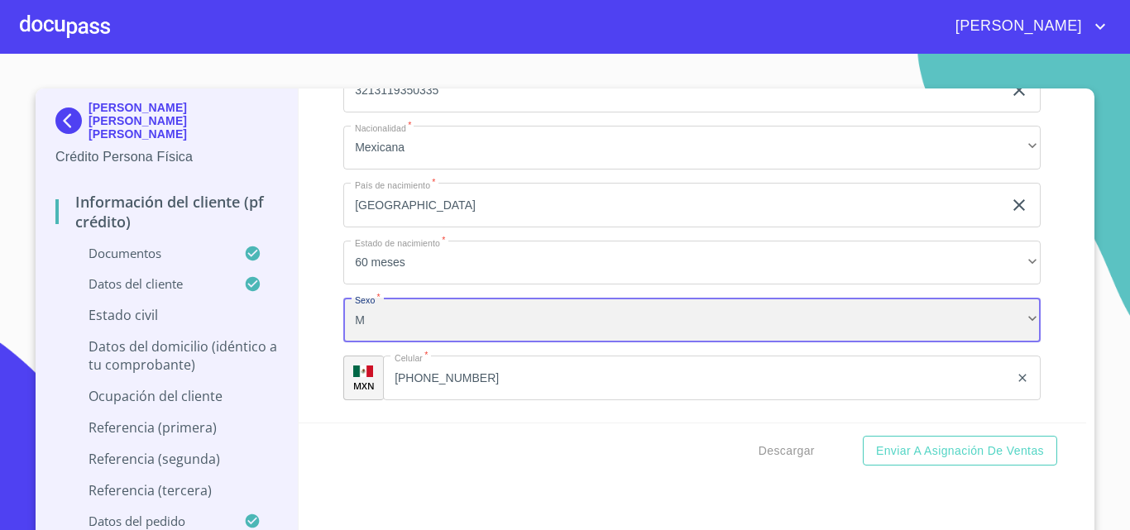
scroll to position [3, 0]
